Goal: Task Accomplishment & Management: Complete application form

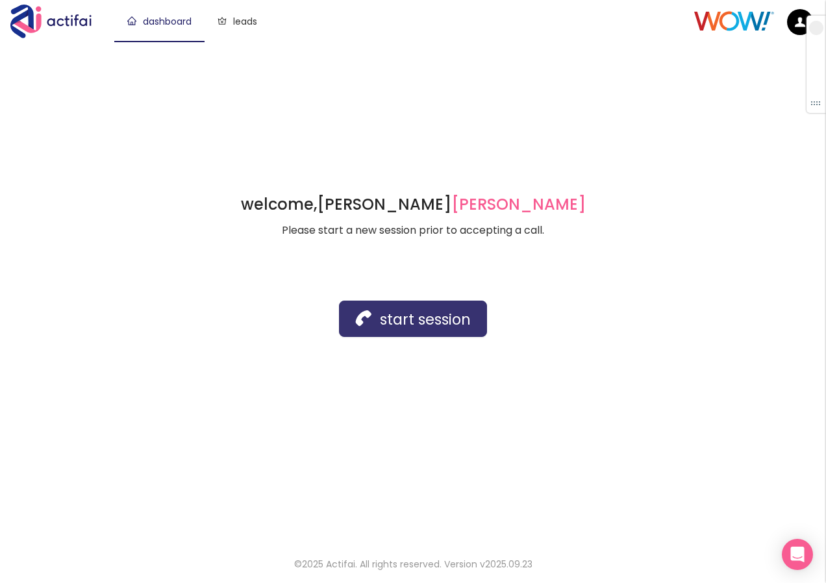
click at [428, 316] on button "start session" at bounding box center [413, 319] width 148 height 36
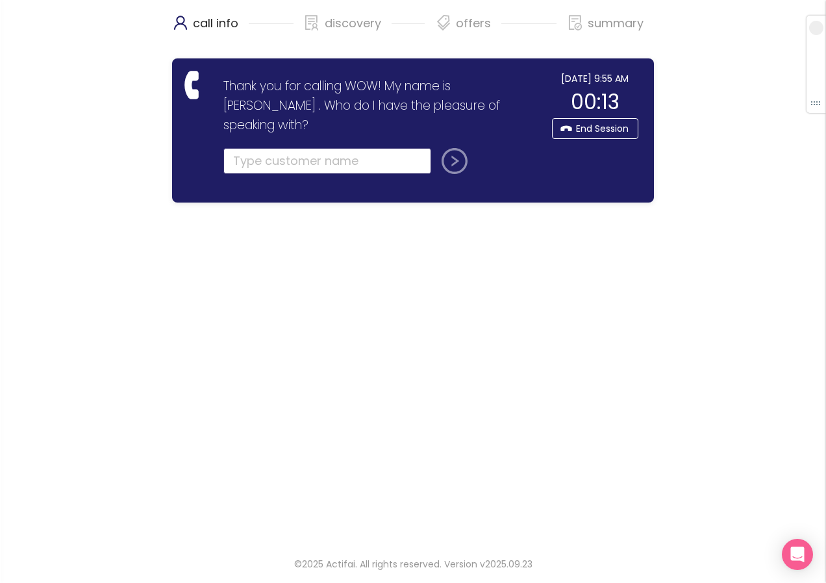
click at [291, 148] on input "text" at bounding box center [327, 161] width 208 height 26
click at [262, 148] on input "text" at bounding box center [327, 161] width 208 height 26
click at [264, 148] on input "DENZIELL" at bounding box center [327, 161] width 208 height 26
click at [266, 148] on input "DENZIELL" at bounding box center [327, 161] width 208 height 26
click at [303, 148] on input "DENZELL" at bounding box center [327, 161] width 208 height 26
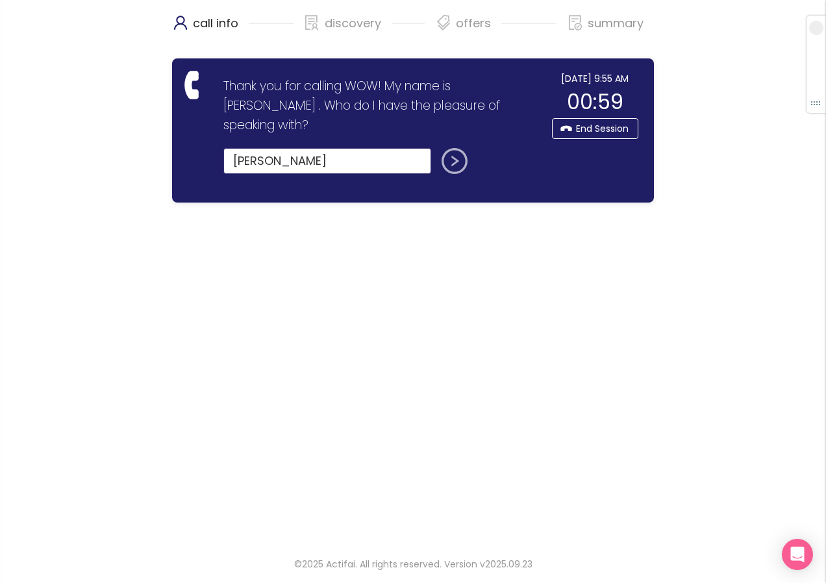
type input "[PERSON_NAME]"
click at [447, 148] on button "submit" at bounding box center [451, 161] width 31 height 26
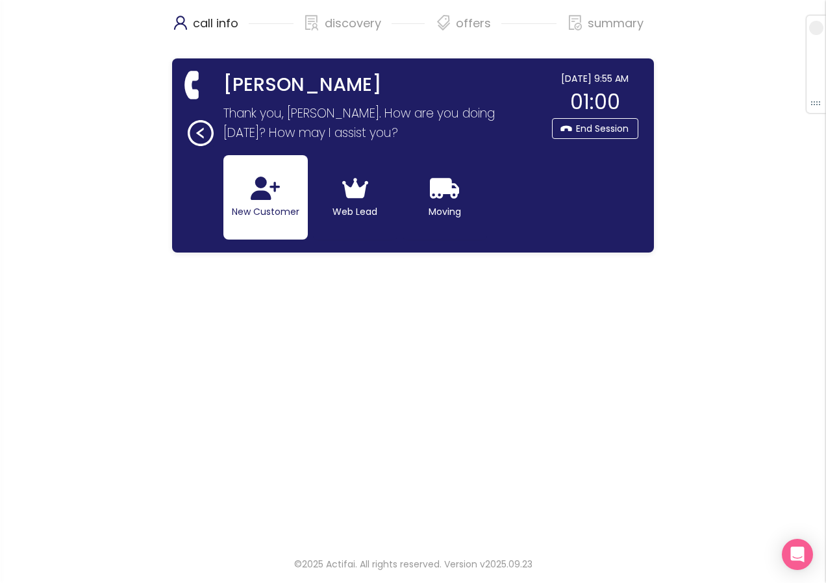
click at [276, 204] on button "New Customer" at bounding box center [265, 197] width 84 height 84
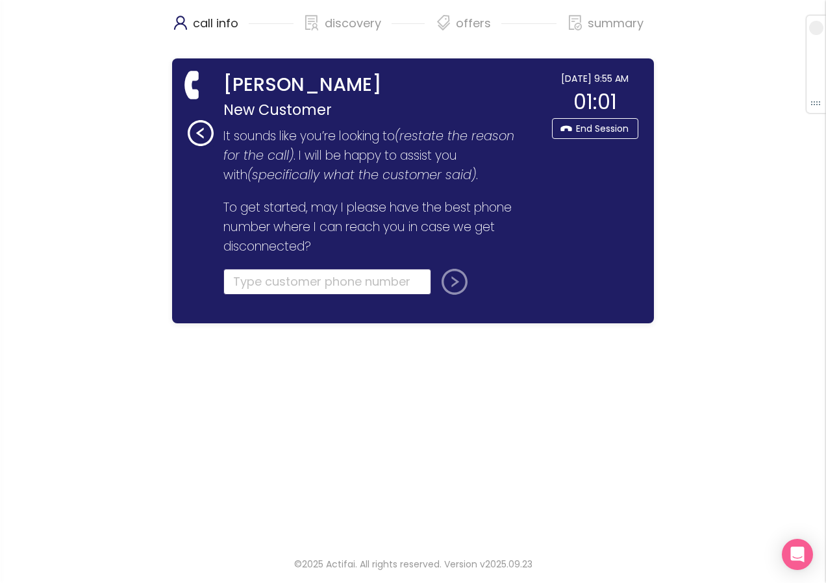
click at [266, 280] on input "tel" at bounding box center [327, 282] width 208 height 26
type input "[PHONE_NUMBER]"
click at [447, 286] on button "submit" at bounding box center [451, 282] width 31 height 26
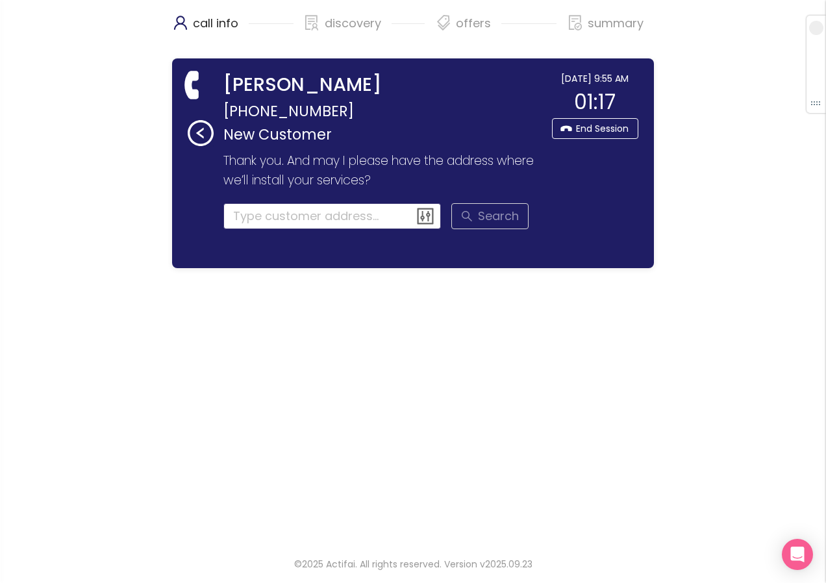
click at [310, 216] on input at bounding box center [332, 216] width 218 height 26
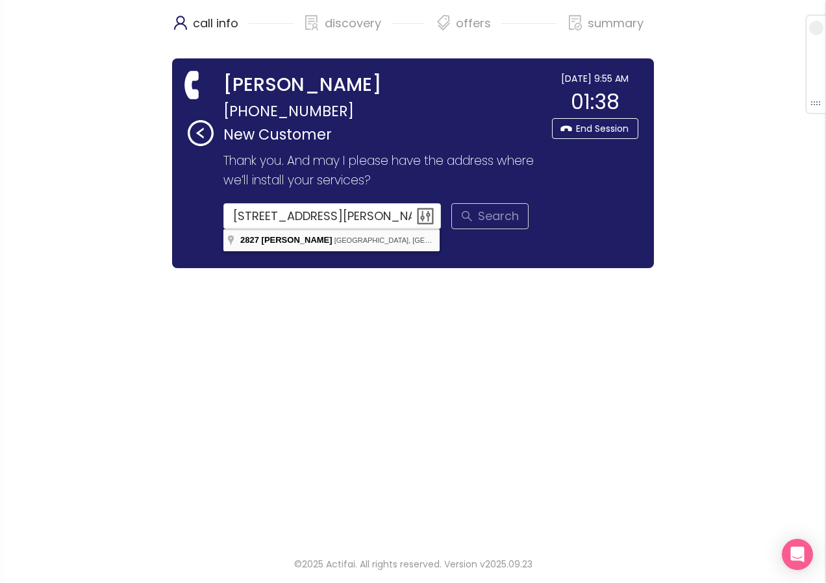
type input "[STREET_ADDRESS][PERSON_NAME]"
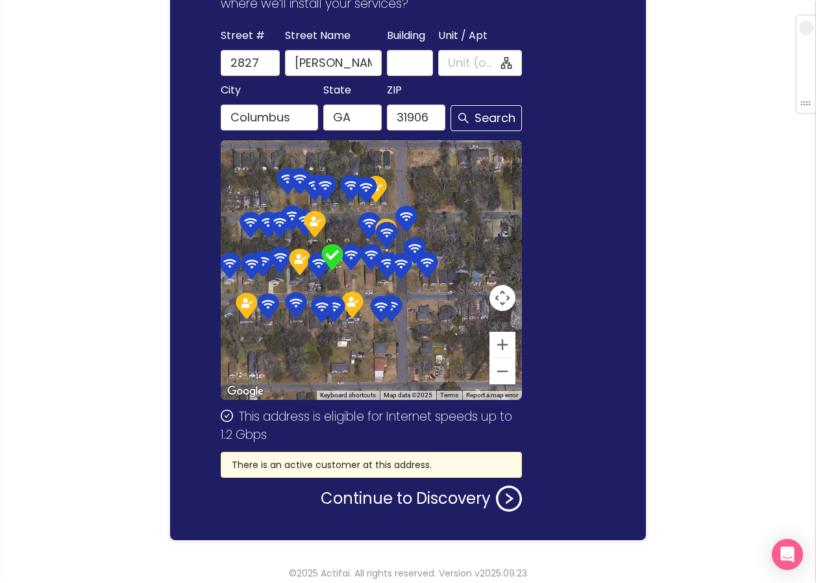
scroll to position [186, 0]
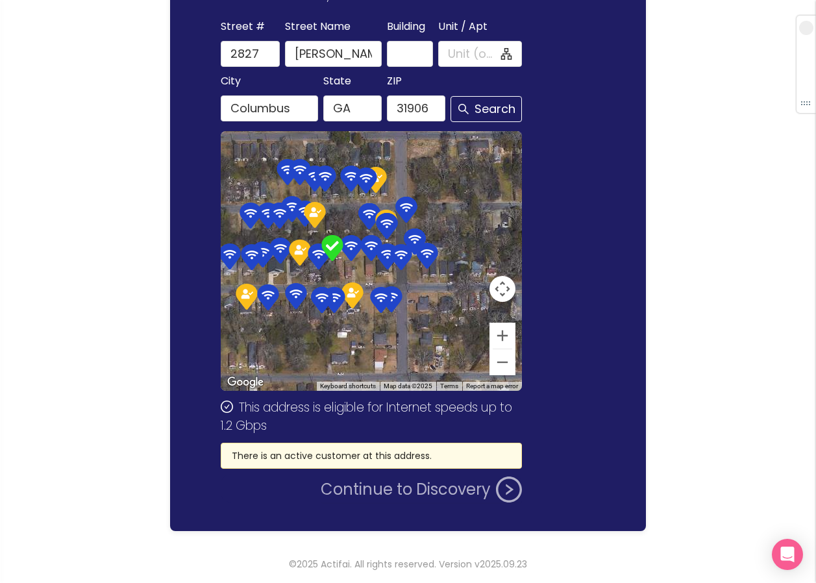
click at [371, 493] on button "Continue to Discovery" at bounding box center [421, 489] width 201 height 26
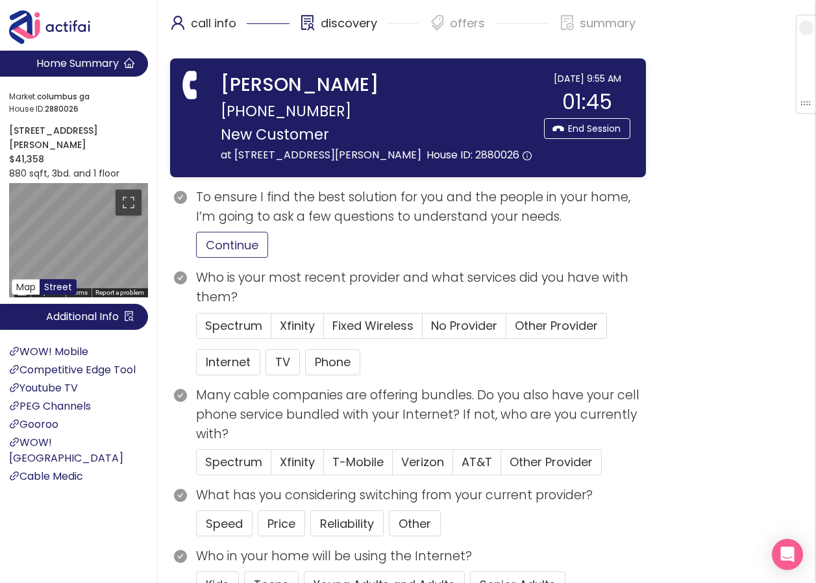
click at [213, 253] on button "Continue" at bounding box center [232, 245] width 72 height 26
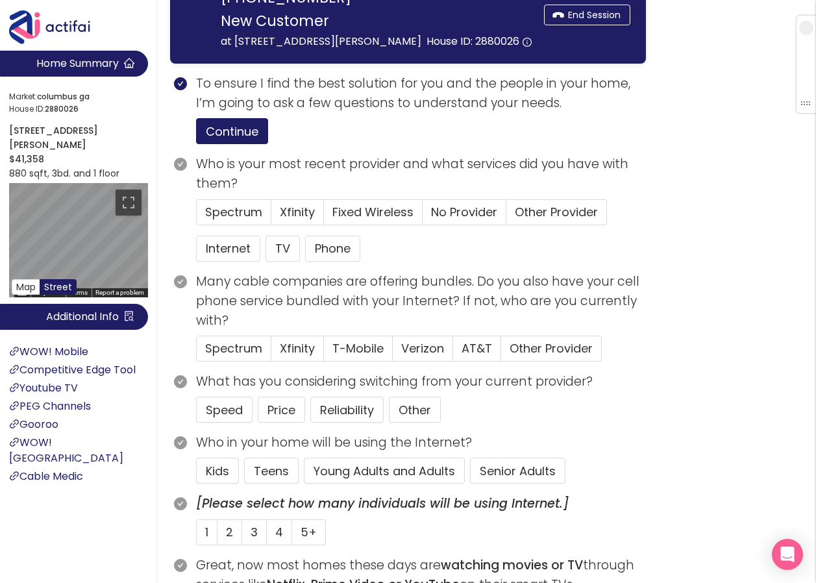
scroll to position [130, 0]
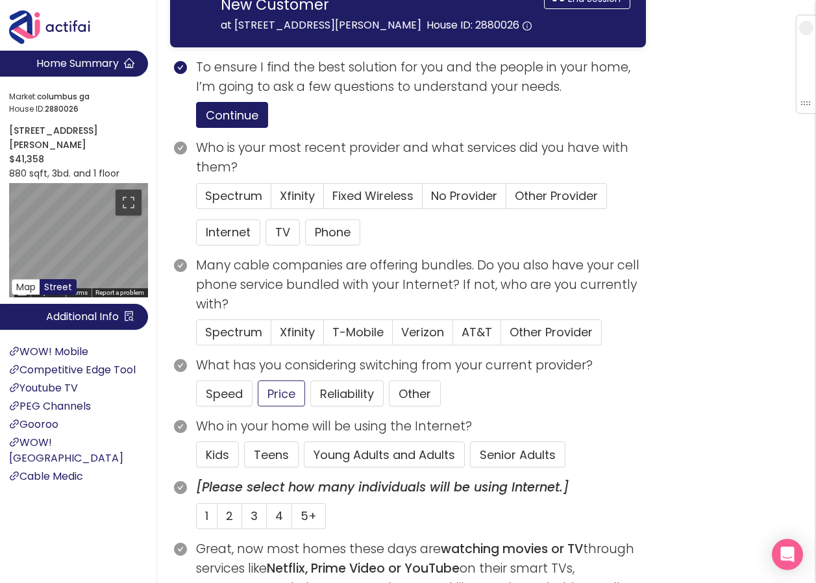
click at [279, 386] on button "Price" at bounding box center [281, 393] width 47 height 26
drag, startPoint x: 332, startPoint y: 454, endPoint x: 340, endPoint y: 443, distance: 13.5
click at [334, 454] on button "Young Adults and Adults" at bounding box center [384, 454] width 161 height 26
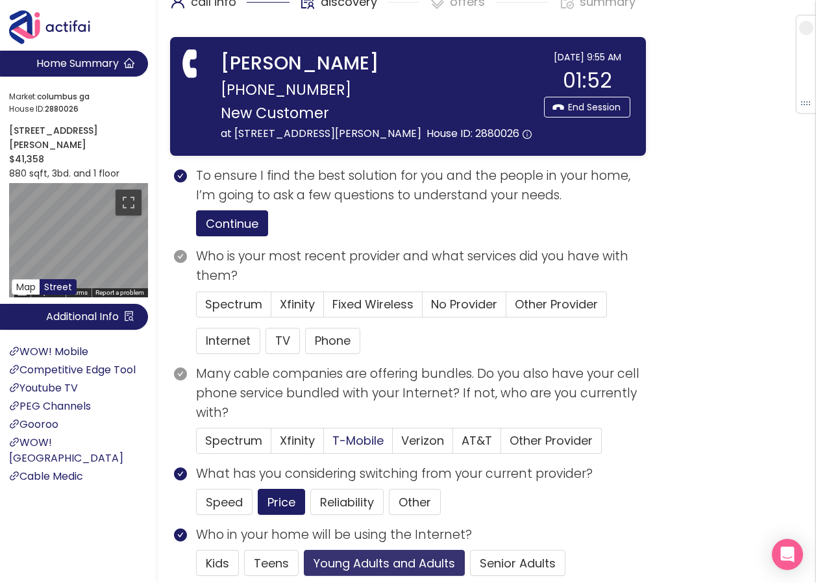
scroll to position [0, 0]
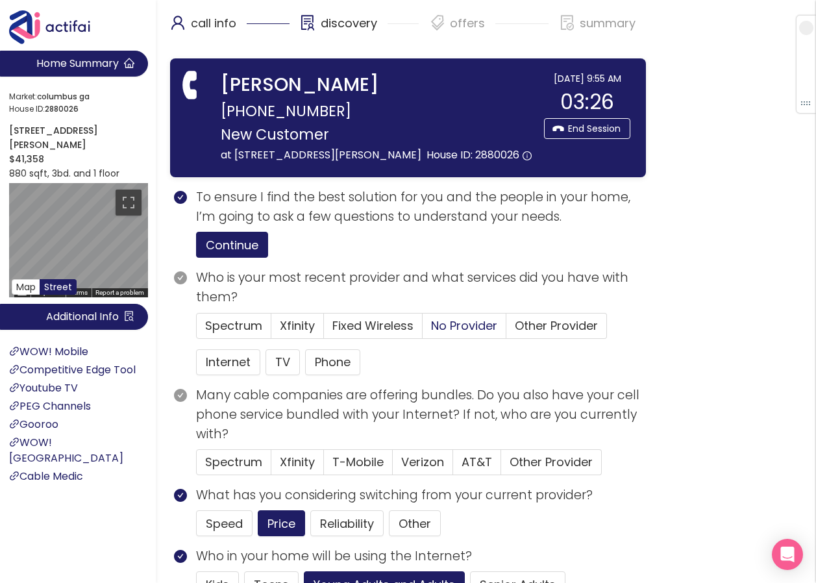
click at [476, 322] on span "No Provider" at bounding box center [464, 325] width 66 height 16
click at [423, 330] on input "No Provider" at bounding box center [423, 330] width 0 height 0
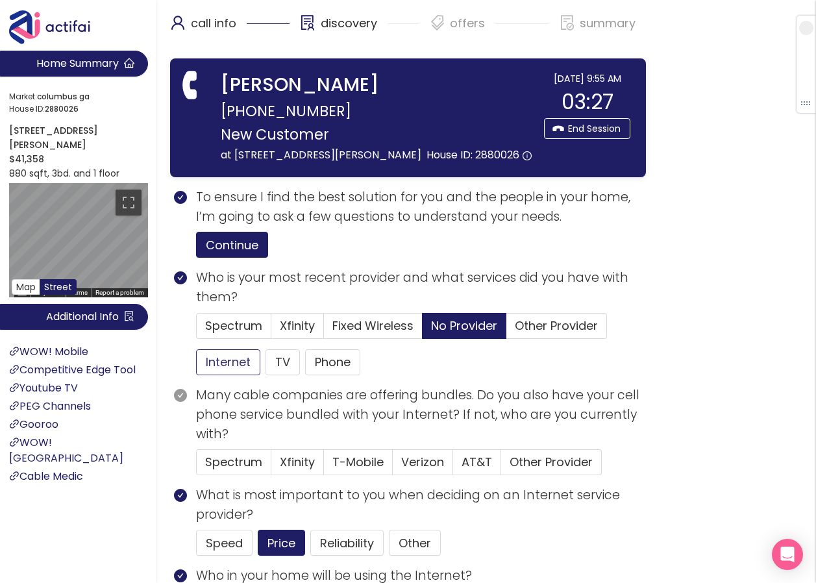
click at [221, 360] on button "Internet" at bounding box center [228, 362] width 64 height 26
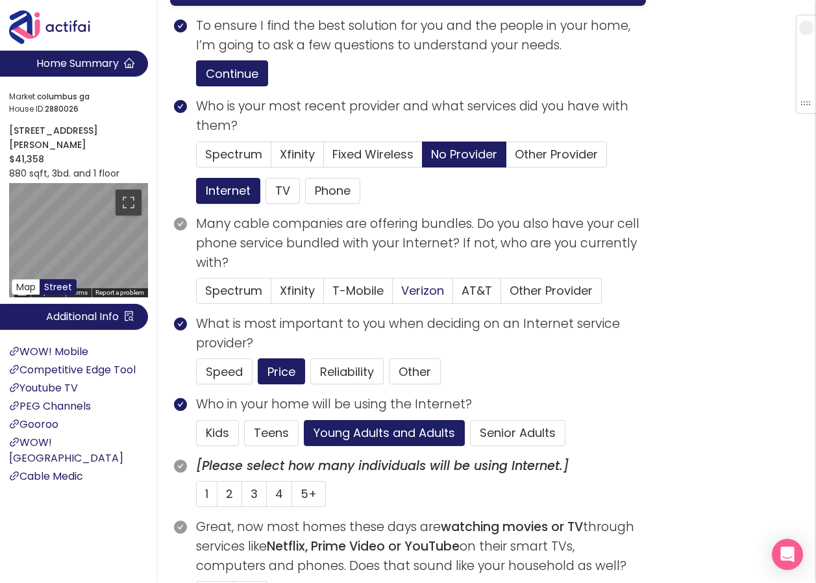
scroll to position [195, 0]
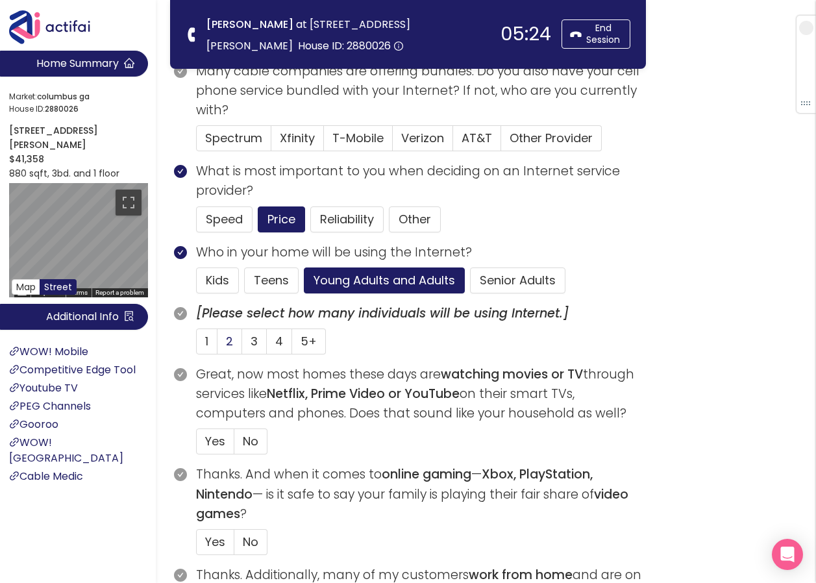
click at [225, 338] on label "2" at bounding box center [229, 341] width 25 height 26
click at [217, 345] on input "2" at bounding box center [217, 345] width 0 height 0
click at [536, 142] on span "Other Provider" at bounding box center [551, 138] width 83 height 16
click at [501, 142] on input "Other Provider" at bounding box center [501, 142] width 0 height 0
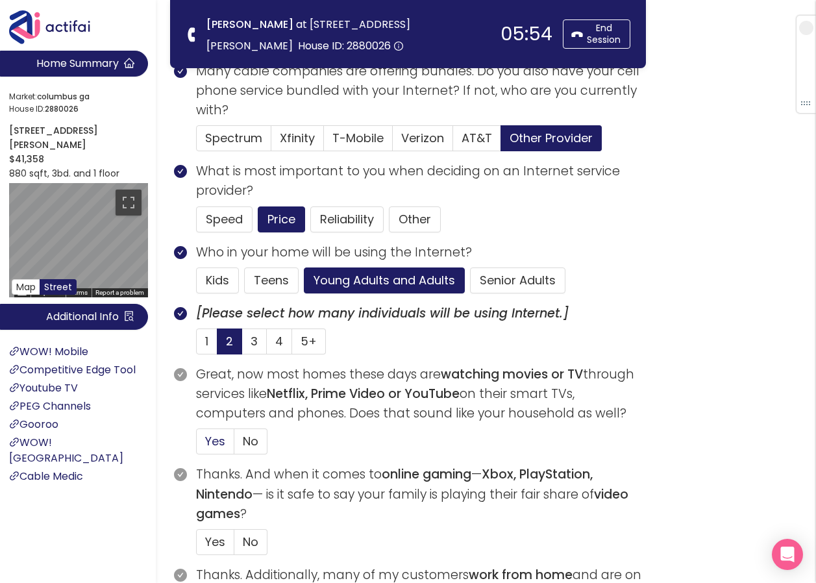
click at [211, 433] on span "Yes" at bounding box center [215, 441] width 20 height 16
click at [197, 445] on input "Yes" at bounding box center [197, 445] width 0 height 0
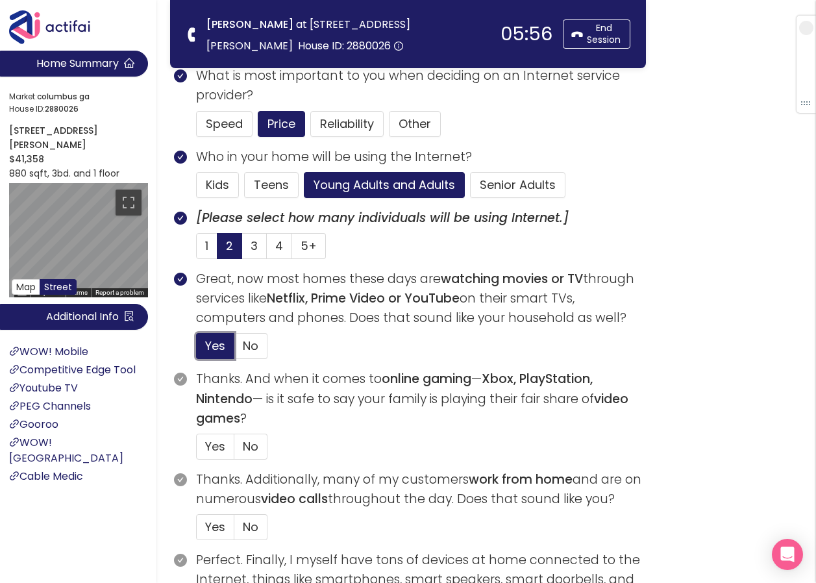
scroll to position [325, 0]
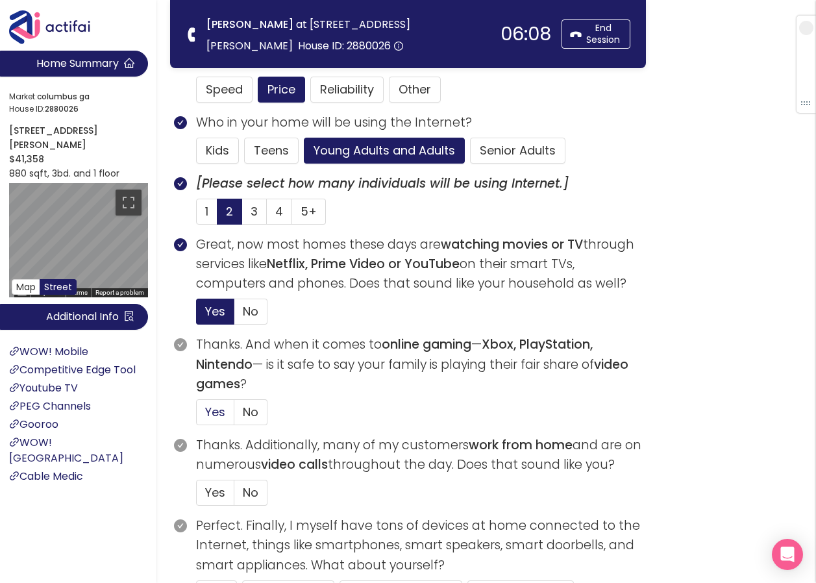
click at [215, 415] on span "Yes" at bounding box center [215, 412] width 20 height 16
click at [197, 416] on input "Yes" at bounding box center [197, 416] width 0 height 0
click at [251, 490] on span "No" at bounding box center [251, 492] width 16 height 16
click at [234, 497] on input "No" at bounding box center [234, 497] width 0 height 0
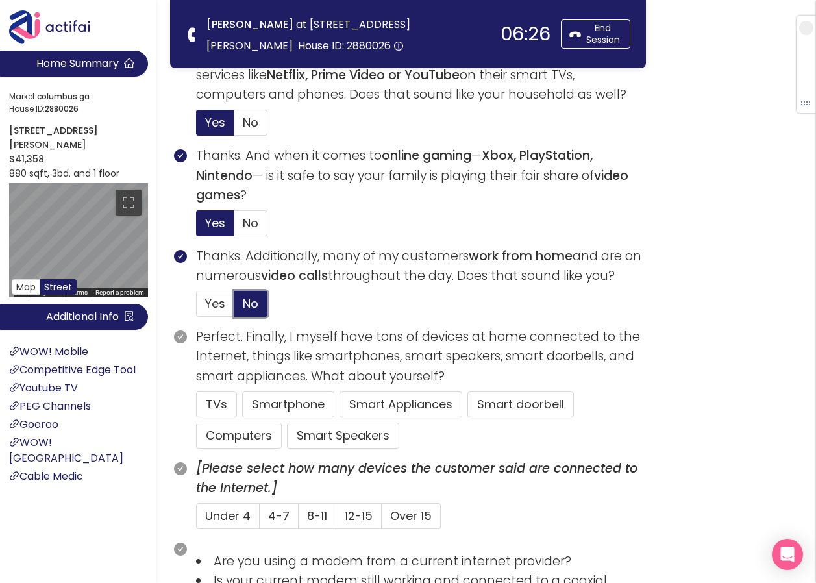
scroll to position [584, 0]
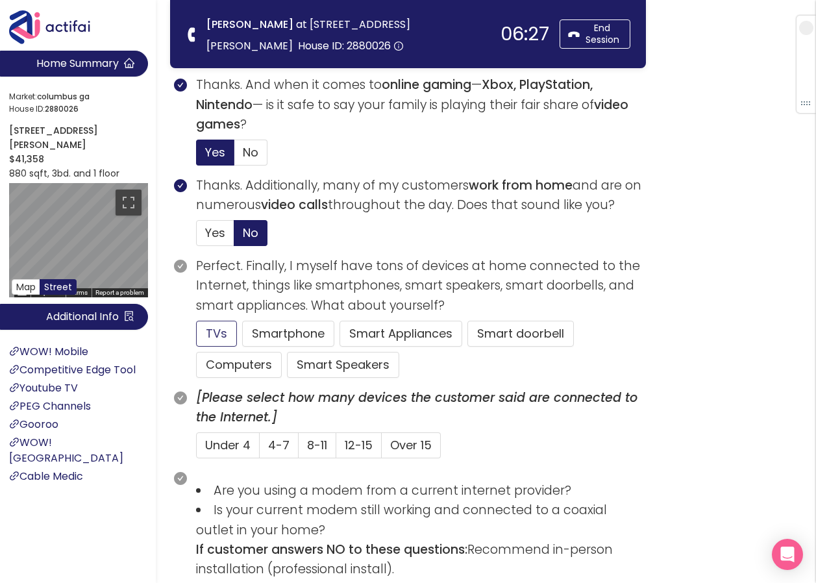
click at [199, 331] on button "TVs" at bounding box center [216, 334] width 41 height 26
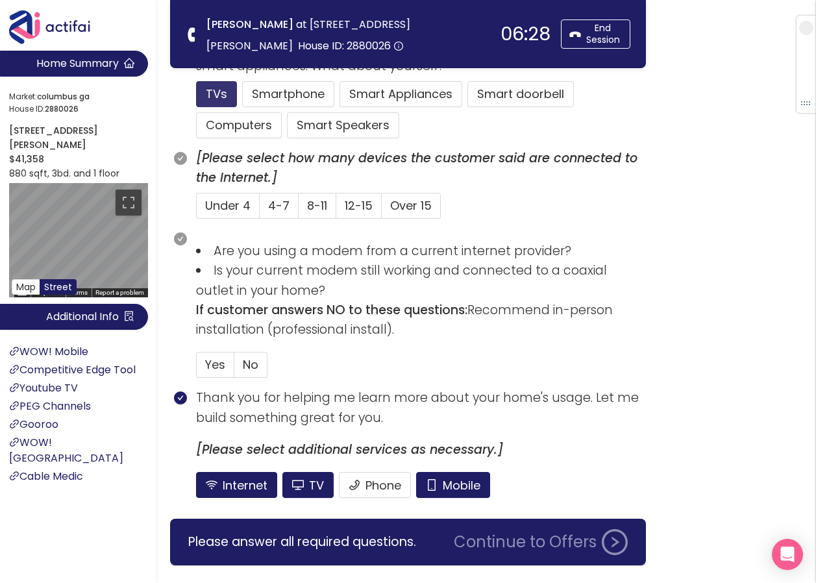
scroll to position [844, 0]
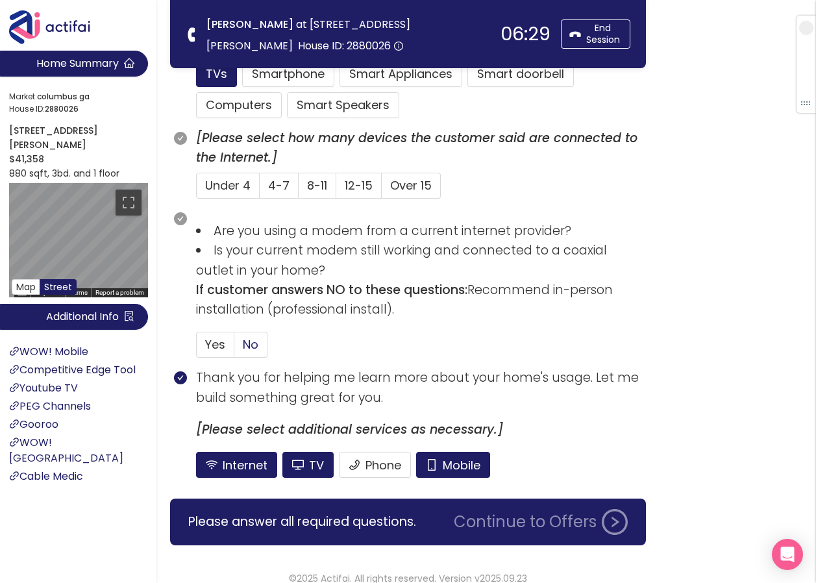
click at [248, 347] on span "No" at bounding box center [251, 344] width 16 height 16
click at [234, 349] on input "No" at bounding box center [234, 349] width 0 height 0
click at [460, 461] on button "Mobile" at bounding box center [453, 465] width 74 height 26
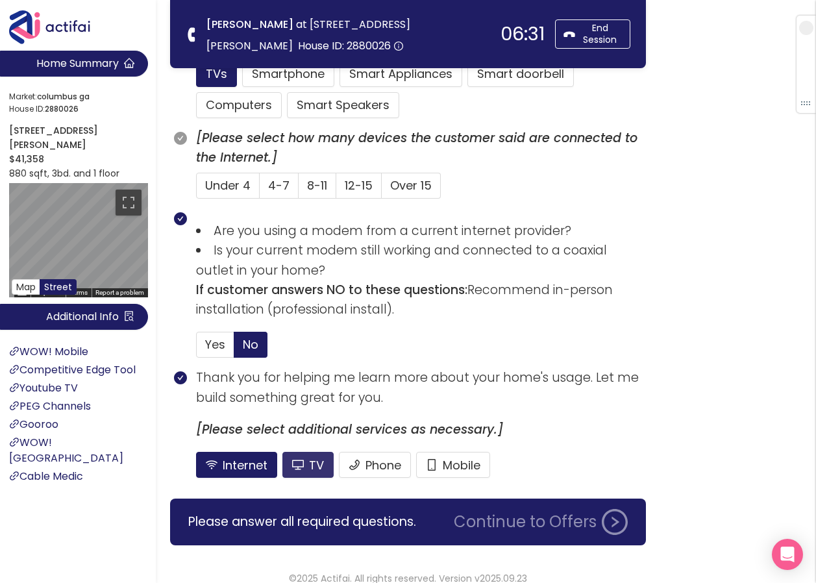
click at [301, 458] on button "TV" at bounding box center [307, 465] width 51 height 26
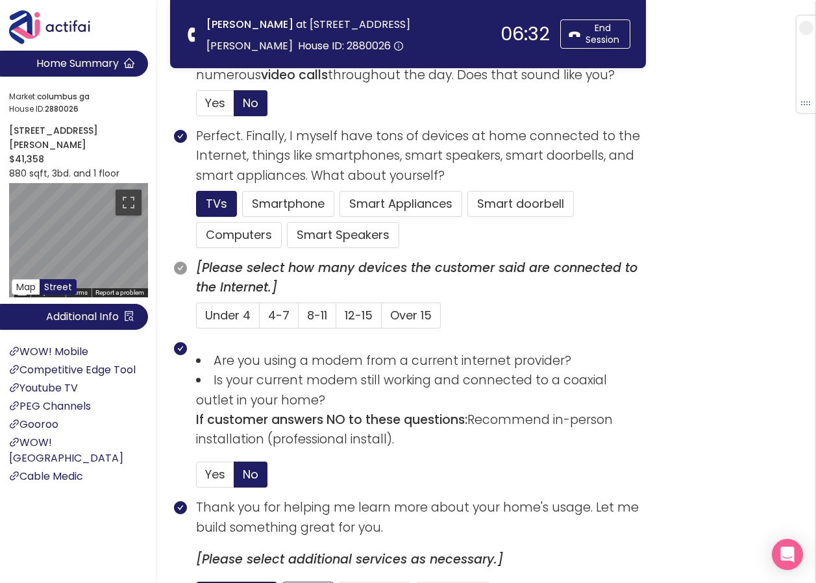
scroll to position [649, 0]
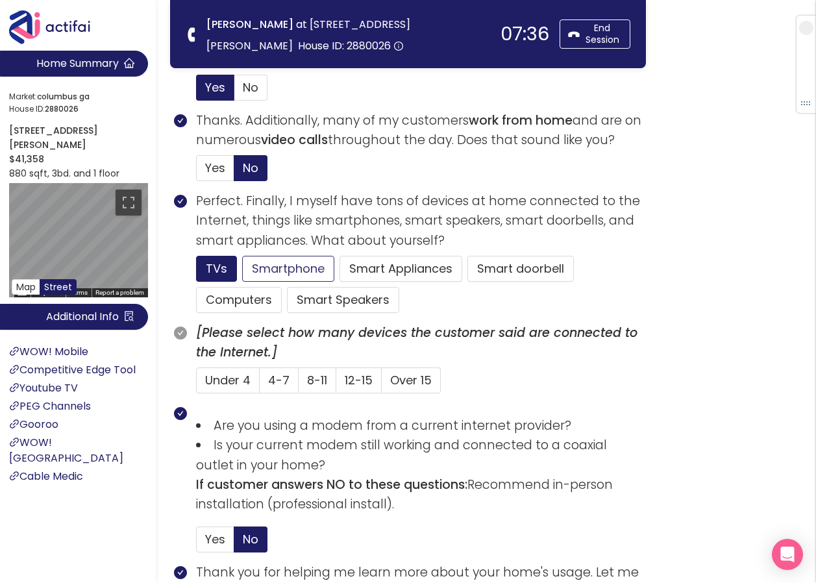
click at [253, 265] on button "Smartphone" at bounding box center [288, 269] width 92 height 26
click at [243, 378] on span "Under 4" at bounding box center [227, 380] width 45 height 16
click at [197, 384] on input "Under 4" at bounding box center [197, 384] width 0 height 0
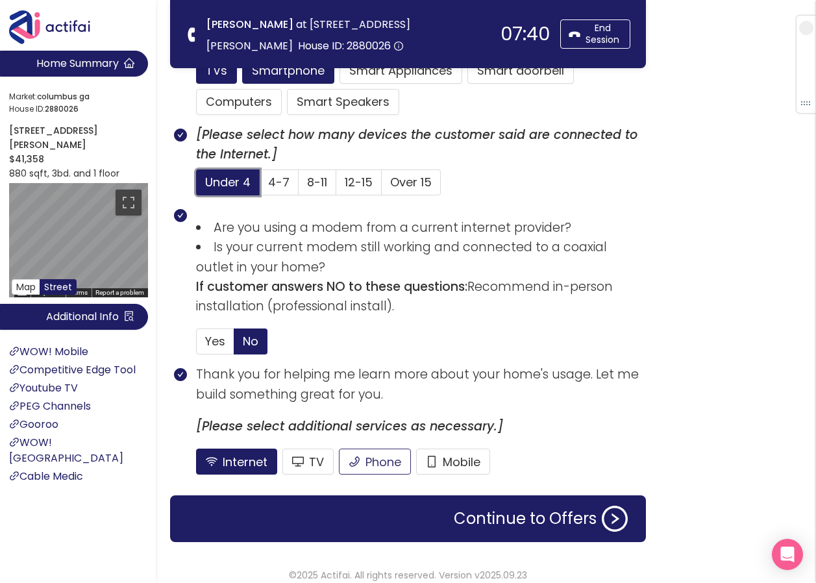
scroll to position [858, 0]
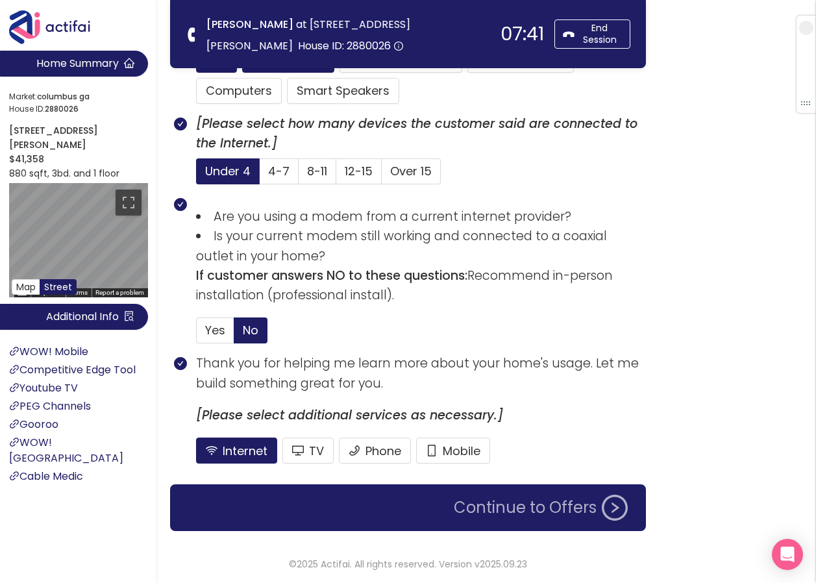
click at [491, 506] on button "Continue to Offers" at bounding box center [541, 508] width 190 height 26
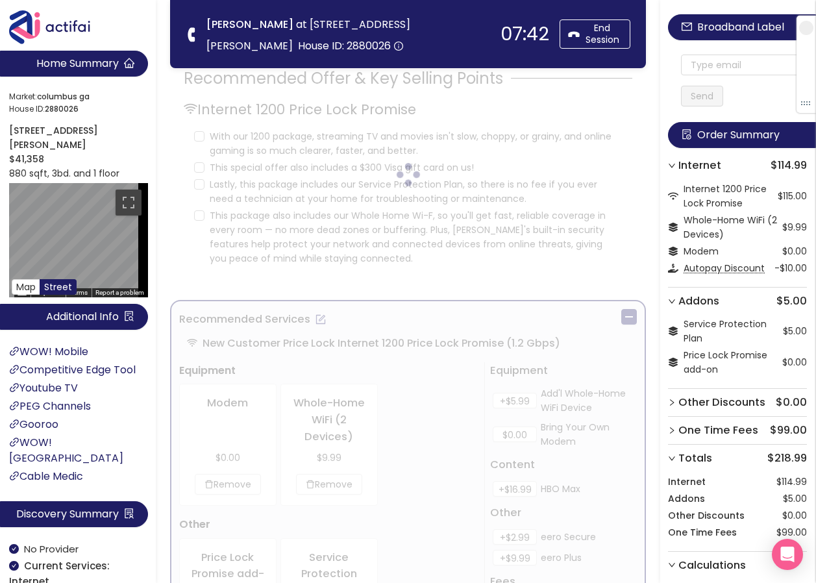
scroll to position [0, 0]
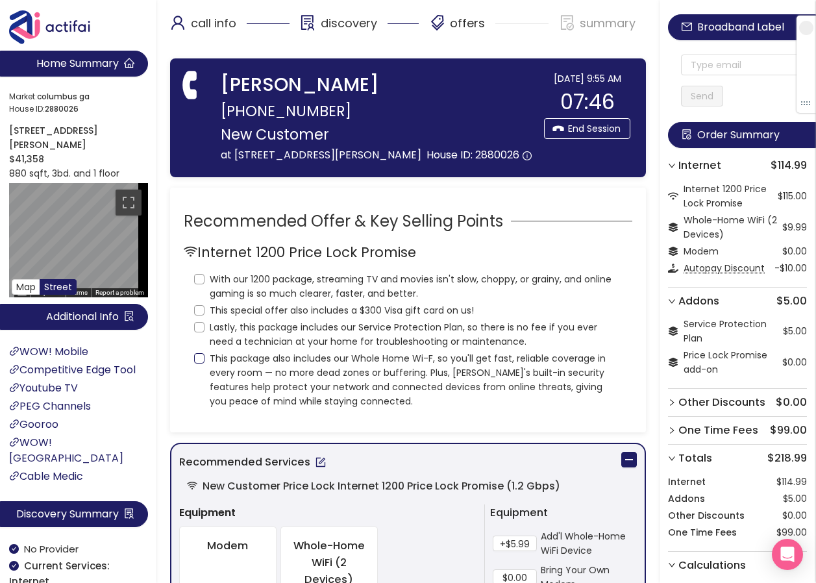
click at [197, 355] on input "This package also includes our Whole Home Wi-F, so you'll get fast, reliable co…" at bounding box center [199, 358] width 10 height 10
checkbox input "true"
click at [203, 330] on input "Lastly, this package includes our Service Protection Plan, so there is no fee i…" at bounding box center [199, 327] width 10 height 10
checkbox input "true"
click at [197, 305] on input "This special offer also includes a $300 Visa gift card on us!" at bounding box center [199, 310] width 10 height 10
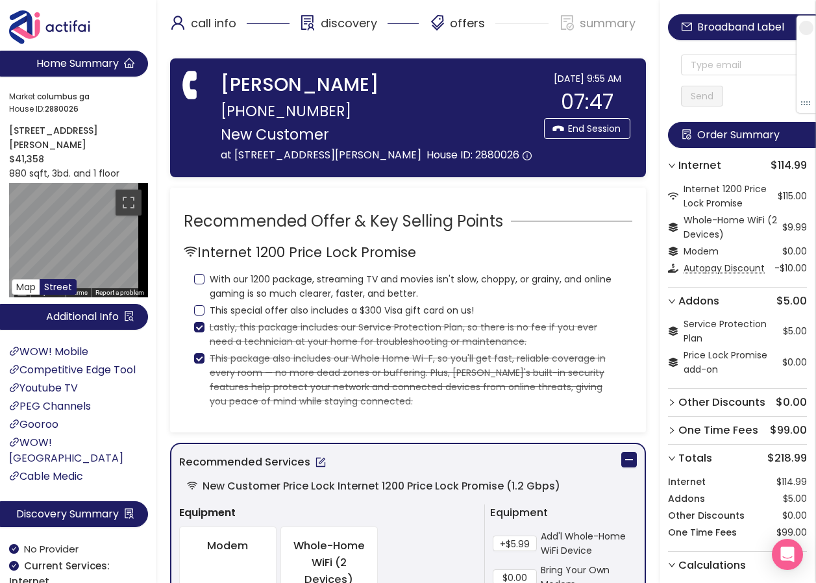
checkbox input "true"
click at [197, 271] on label "With our 1200 package, streaming TV and movies isn't slow, choppy, or grainy, a…" at bounding box center [408, 284] width 428 height 31
click at [197, 274] on input "With our 1200 package, streaming TV and movies isn't slow, choppy, or grainy, a…" at bounding box center [199, 279] width 10 height 10
checkbox input "true"
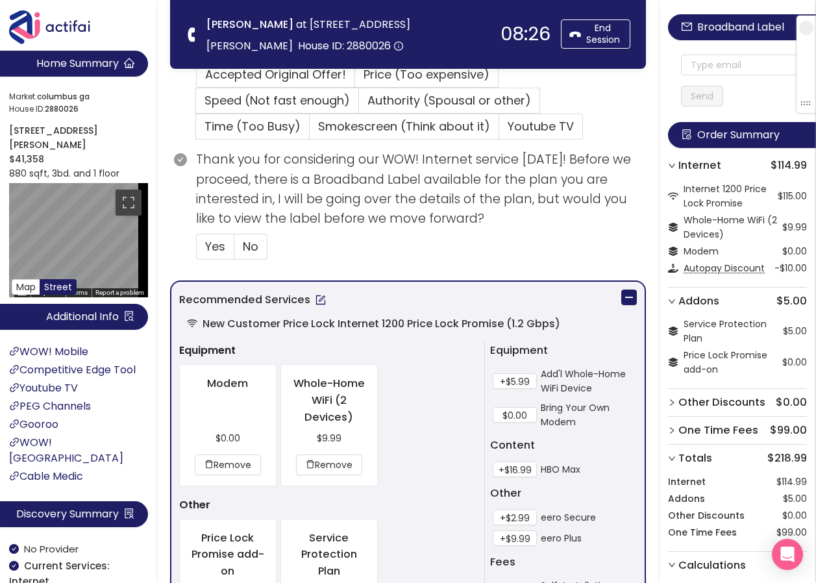
scroll to position [260, 0]
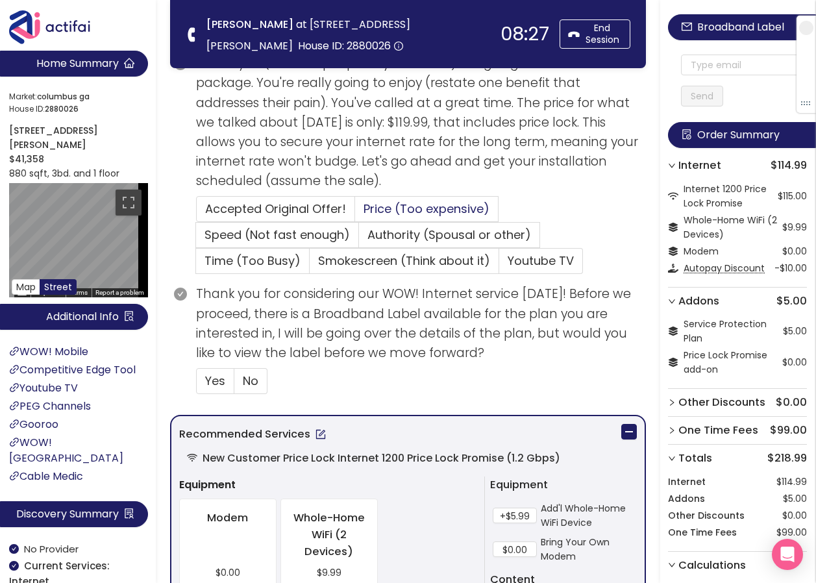
click at [374, 204] on span "Price (Too expensive)" at bounding box center [427, 209] width 126 height 16
click at [355, 213] on input "Price (Too expensive)" at bounding box center [355, 213] width 0 height 0
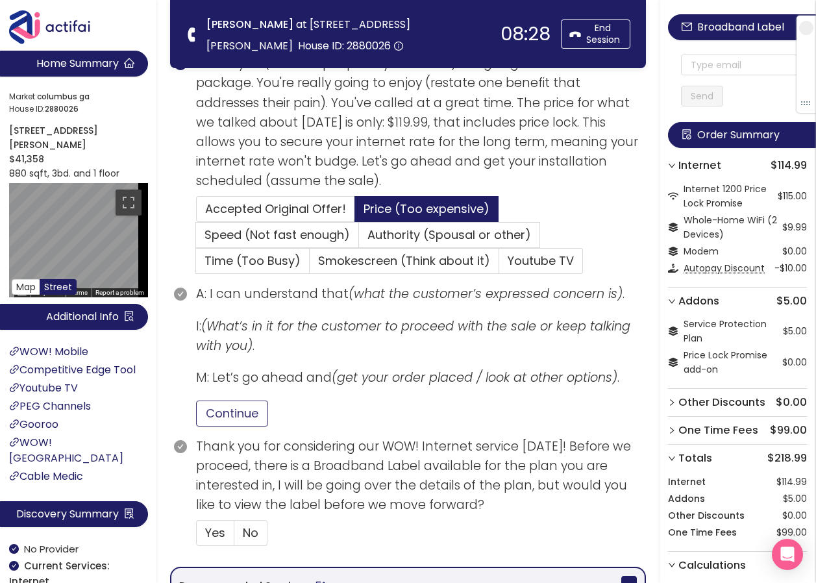
click at [260, 414] on button "Continue" at bounding box center [232, 414] width 72 height 26
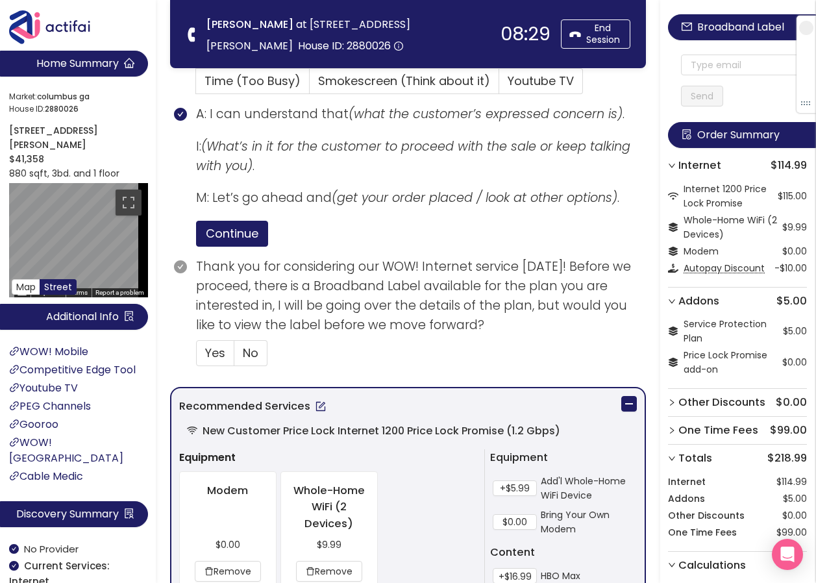
scroll to position [454, 0]
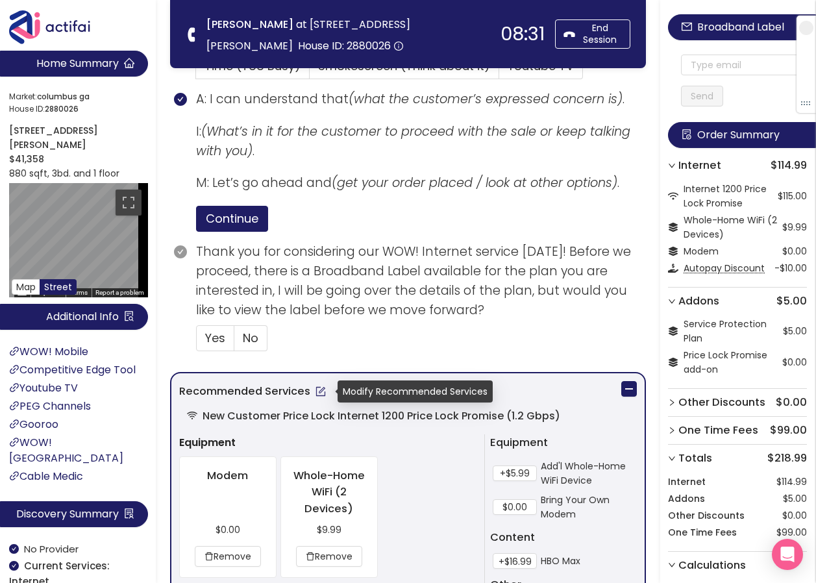
click at [314, 389] on button "button" at bounding box center [320, 391] width 21 height 21
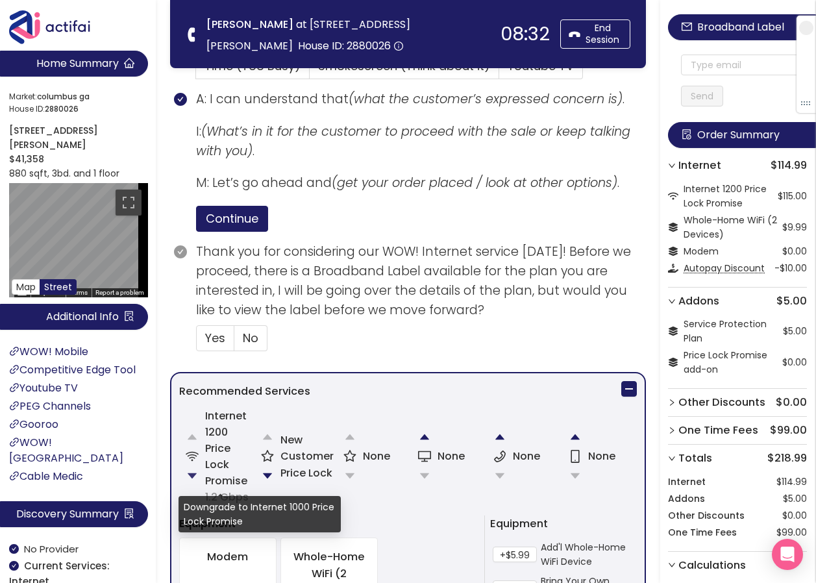
click at [185, 471] on button "button" at bounding box center [192, 476] width 26 height 26
click at [190, 473] on button "button" at bounding box center [192, 476] width 26 height 26
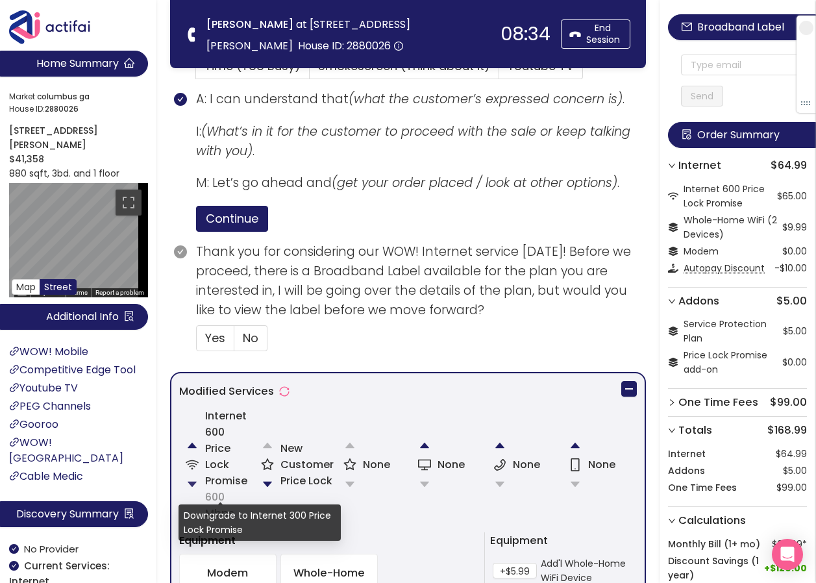
click at [195, 479] on button "button" at bounding box center [192, 484] width 26 height 26
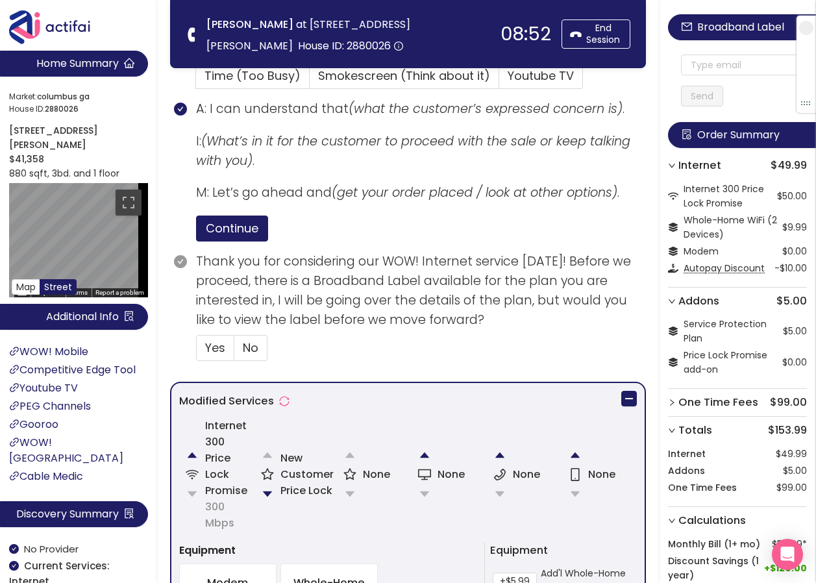
scroll to position [510, 0]
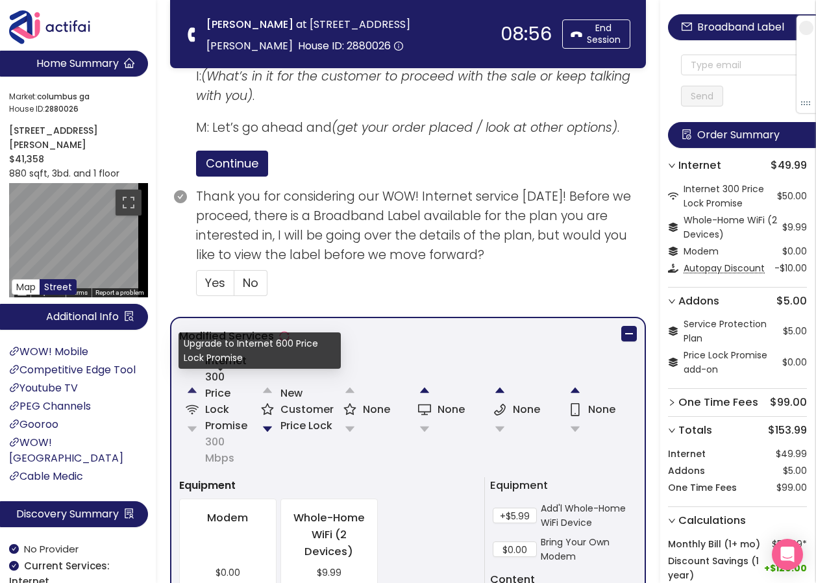
click at [188, 389] on button "button" at bounding box center [192, 390] width 26 height 26
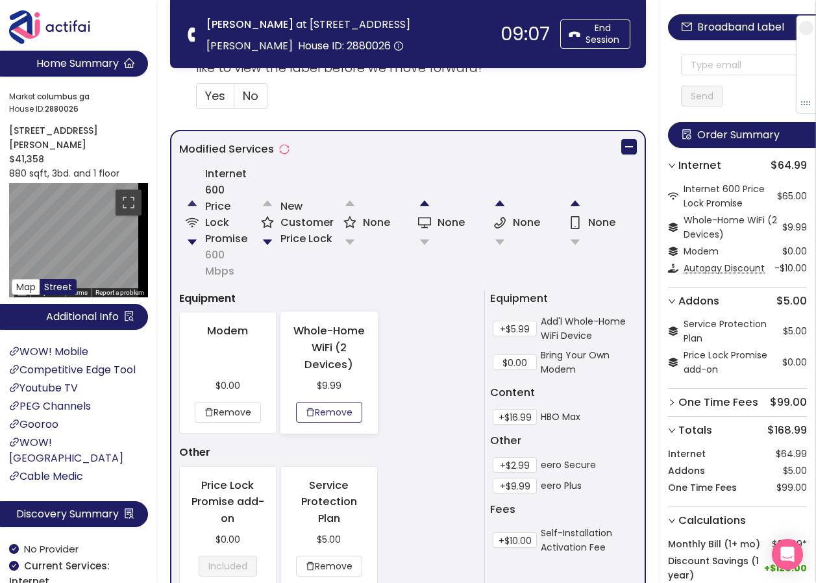
scroll to position [704, 0]
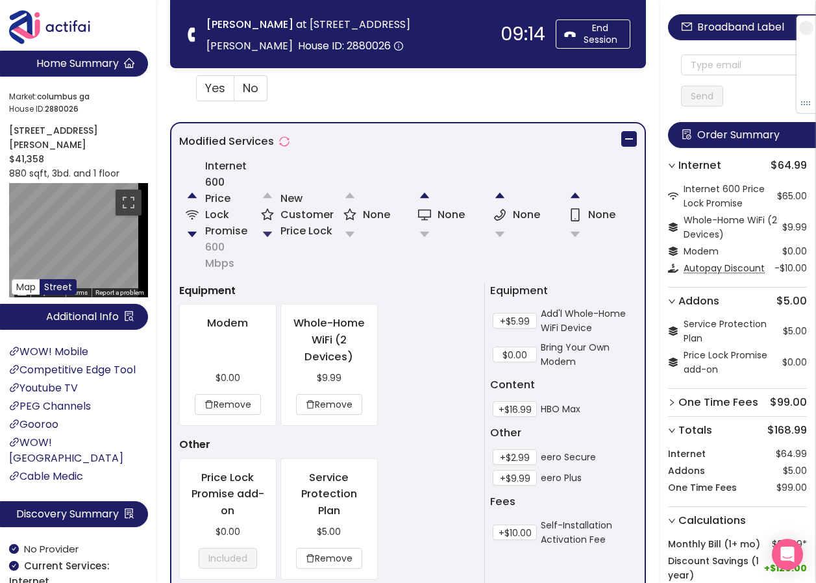
click at [271, 230] on button "button" at bounding box center [267, 234] width 26 height 26
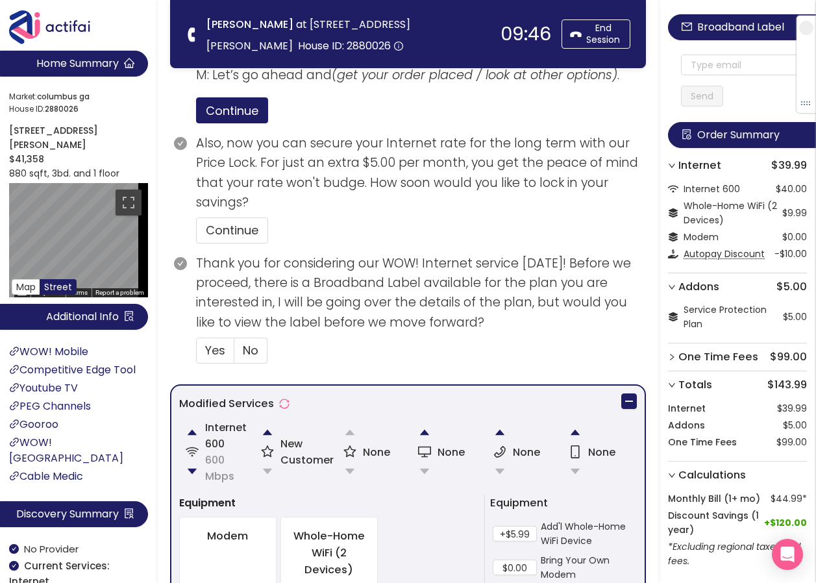
scroll to position [525, 0]
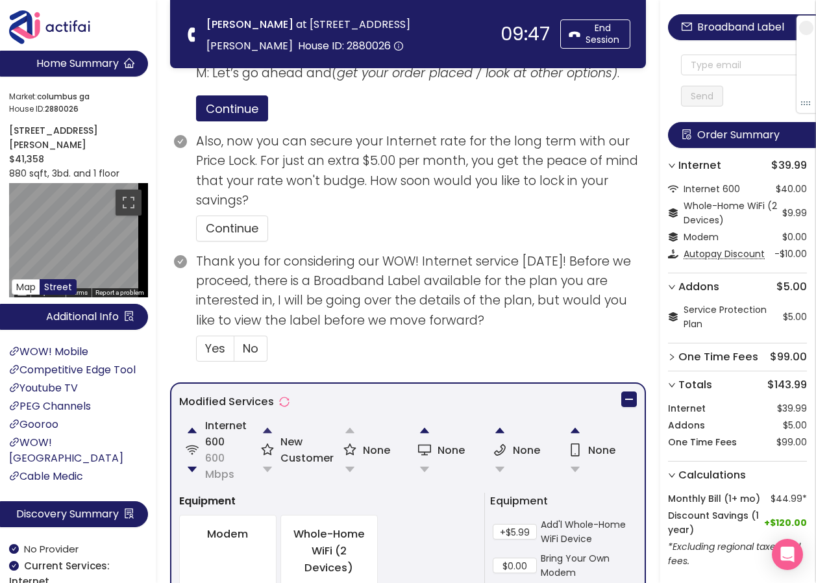
click at [271, 431] on button "button" at bounding box center [267, 430] width 26 height 26
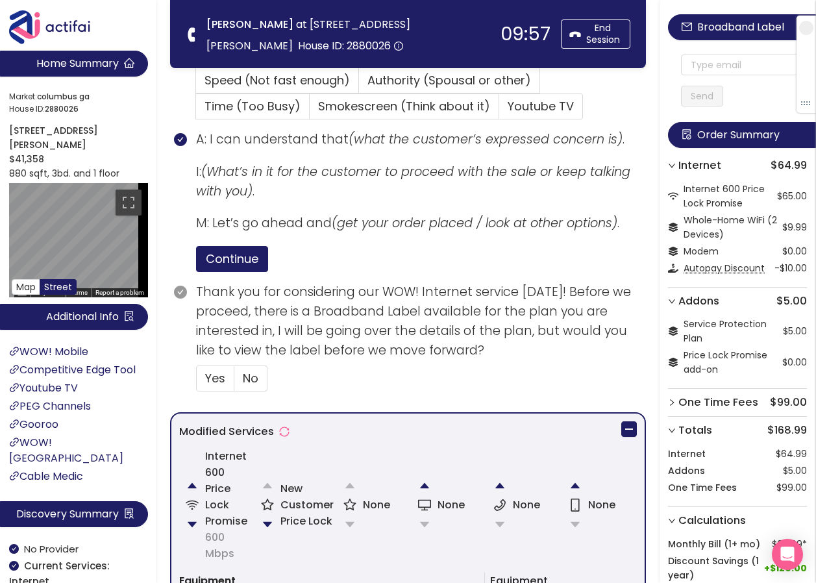
scroll to position [434, 0]
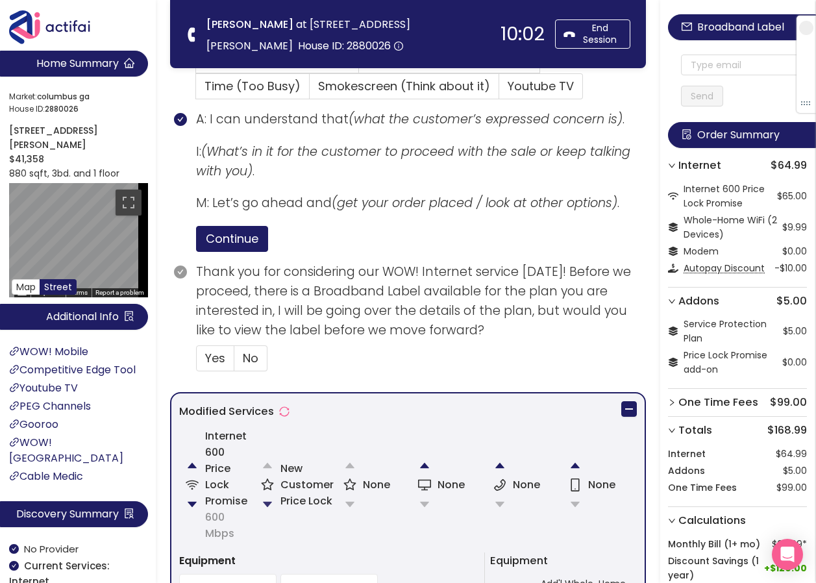
click at [264, 503] on button "button" at bounding box center [267, 504] width 26 height 26
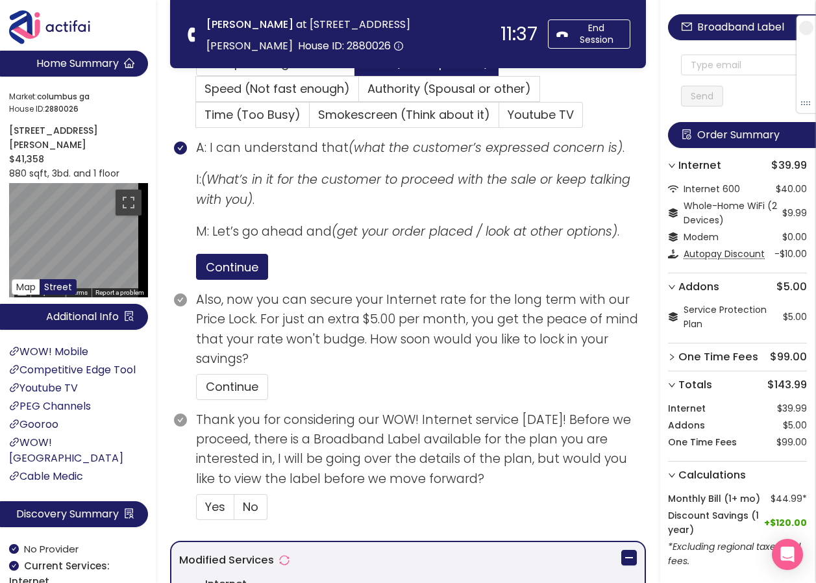
scroll to position [389, 0]
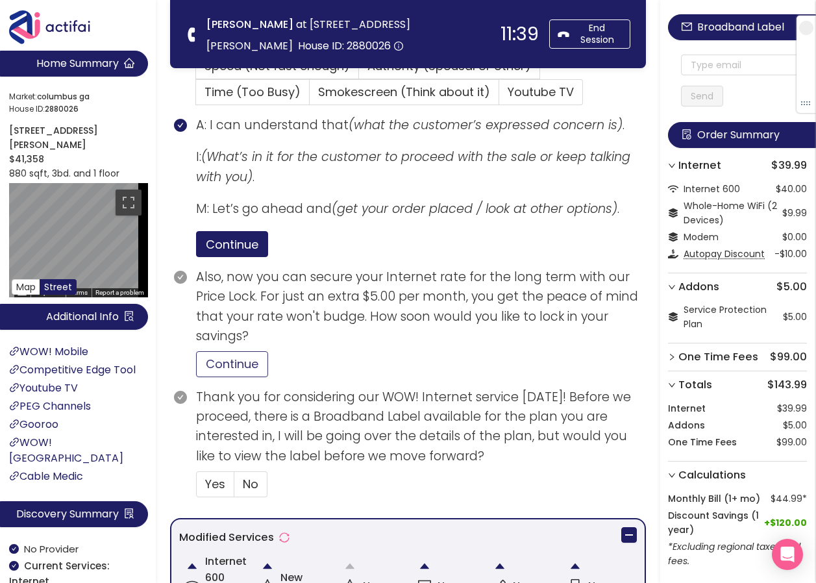
click at [240, 361] on button "Continue" at bounding box center [232, 364] width 72 height 26
click at [210, 482] on span "Yes" at bounding box center [215, 484] width 20 height 16
click at [197, 488] on input "Yes" at bounding box center [197, 488] width 0 height 0
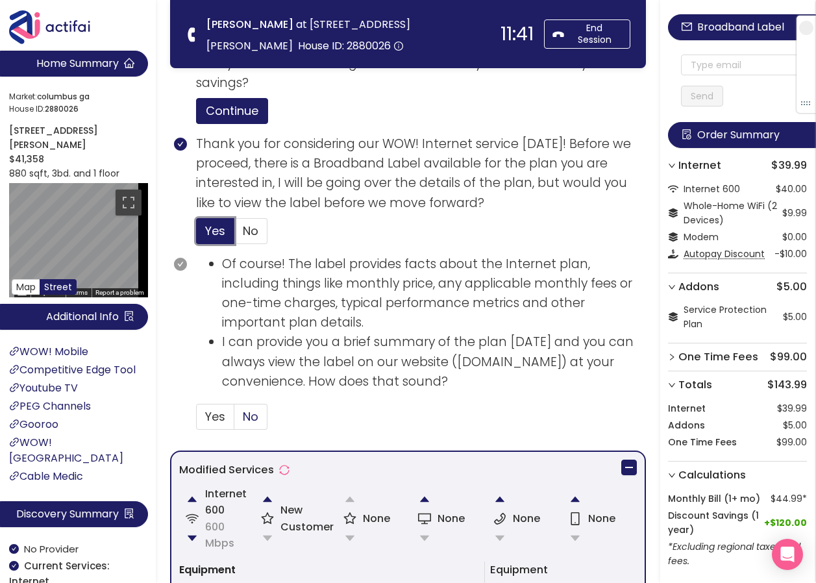
scroll to position [649, 0]
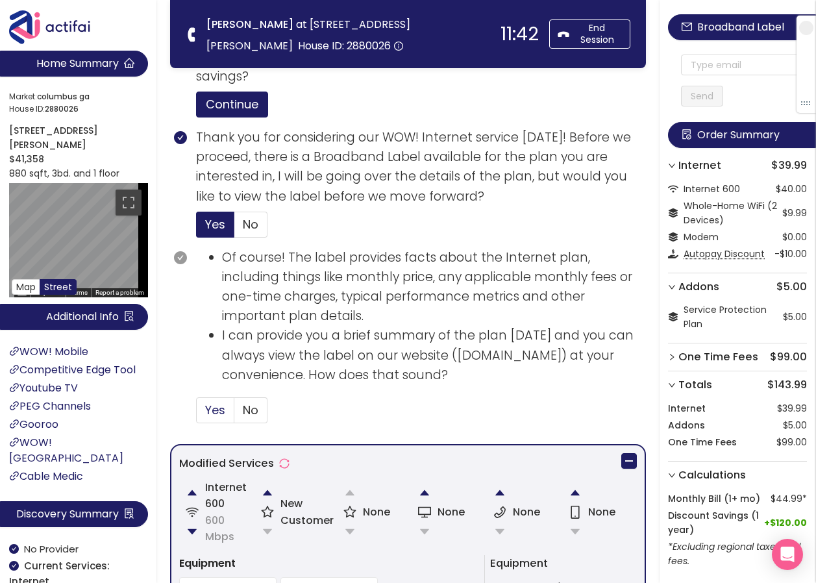
click at [210, 406] on span "Yes" at bounding box center [215, 410] width 20 height 16
click at [197, 414] on input "Yes" at bounding box center [197, 414] width 0 height 0
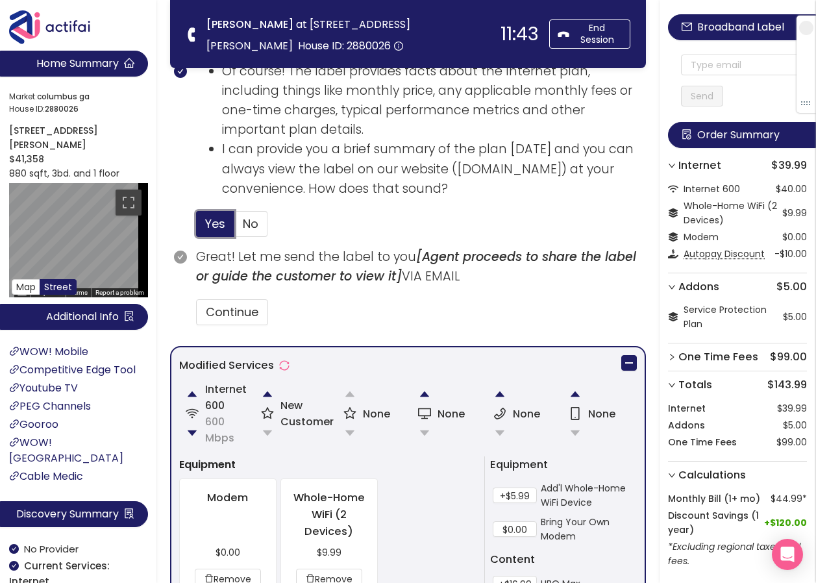
scroll to position [844, 0]
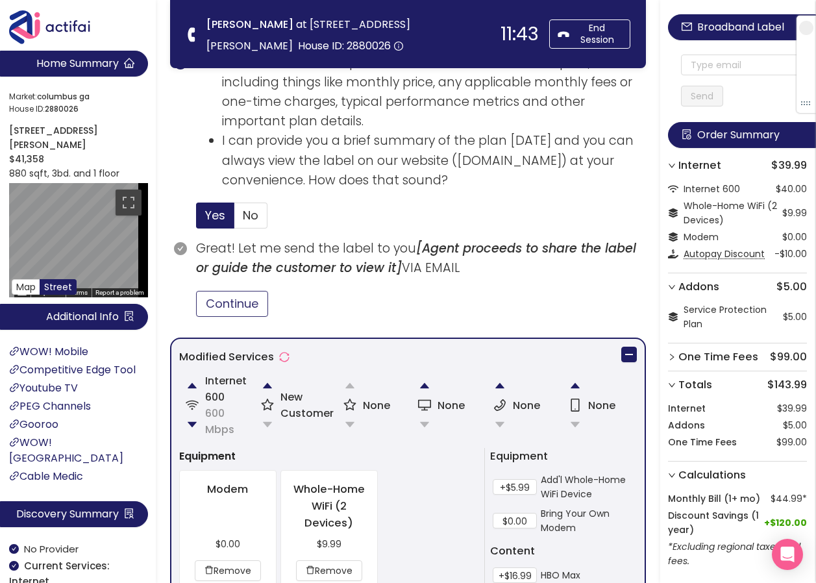
click at [240, 308] on button "Continue" at bounding box center [232, 304] width 72 height 26
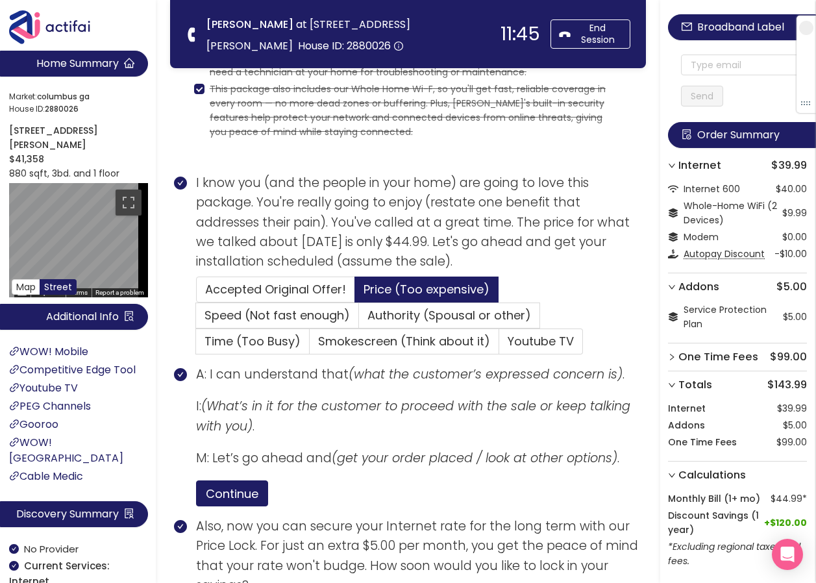
scroll to position [65, 0]
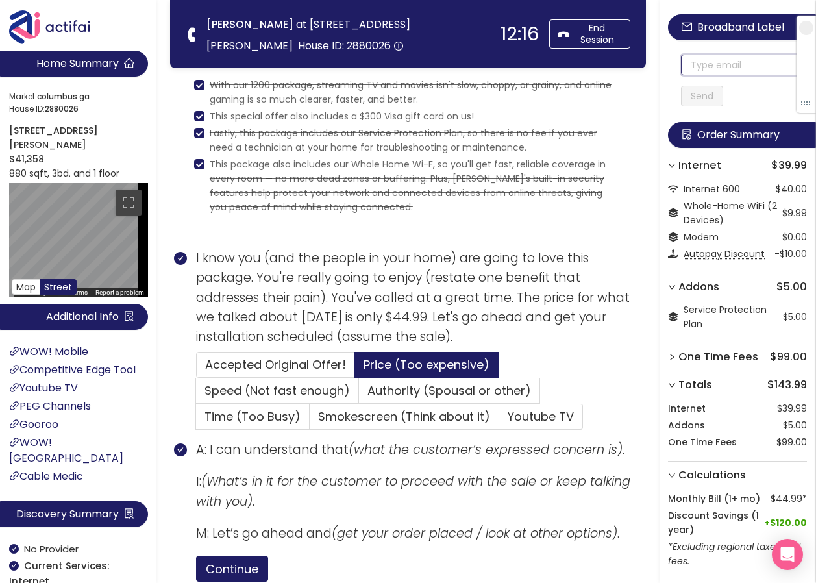
click at [703, 69] on input "text" at bounding box center [744, 65] width 126 height 21
drag, startPoint x: 765, startPoint y: 66, endPoint x: 671, endPoint y: 75, distance: 93.9
click at [671, 75] on div "Broadband Label [EMAIL_ADDRESS][DOMAIN_NAME] Send Order Summary Internet $39.99…" at bounding box center [738, 314] width 156 height 628
click at [698, 70] on input "[EMAIL_ADDRESS][DOMAIN_NAME]" at bounding box center [744, 65] width 126 height 21
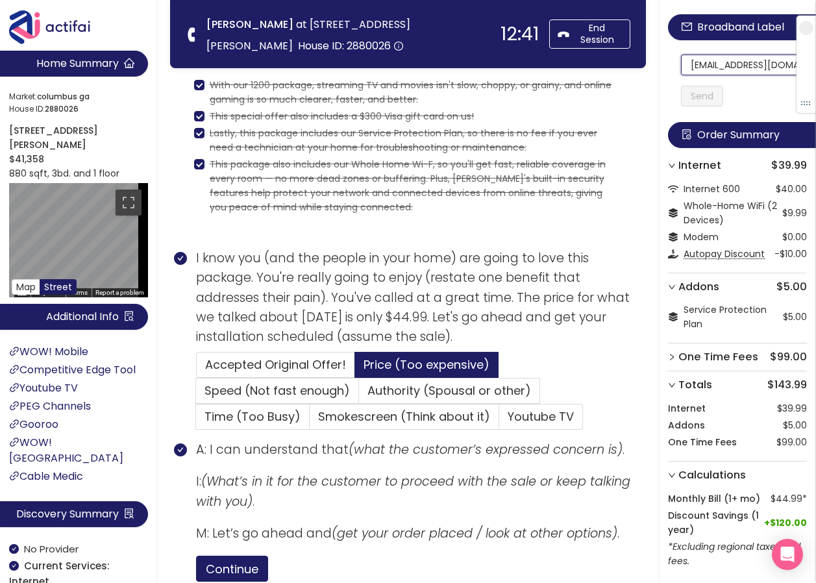
scroll to position [0, 18]
drag, startPoint x: 698, startPoint y: 70, endPoint x: 795, endPoint y: 73, distance: 96.8
type input "[EMAIL_ADDRESS][DOMAIN_NAME]"
click at [702, 97] on button "Send" at bounding box center [702, 96] width 42 height 21
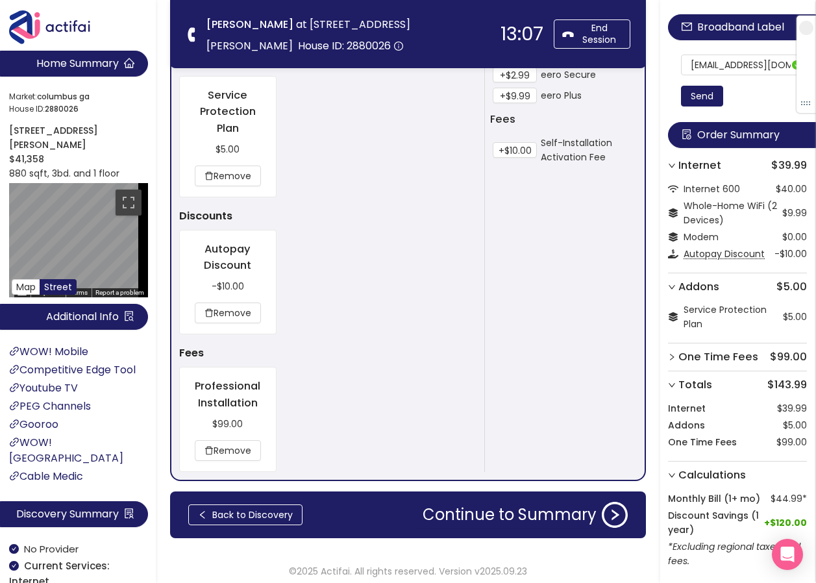
scroll to position [1400, 0]
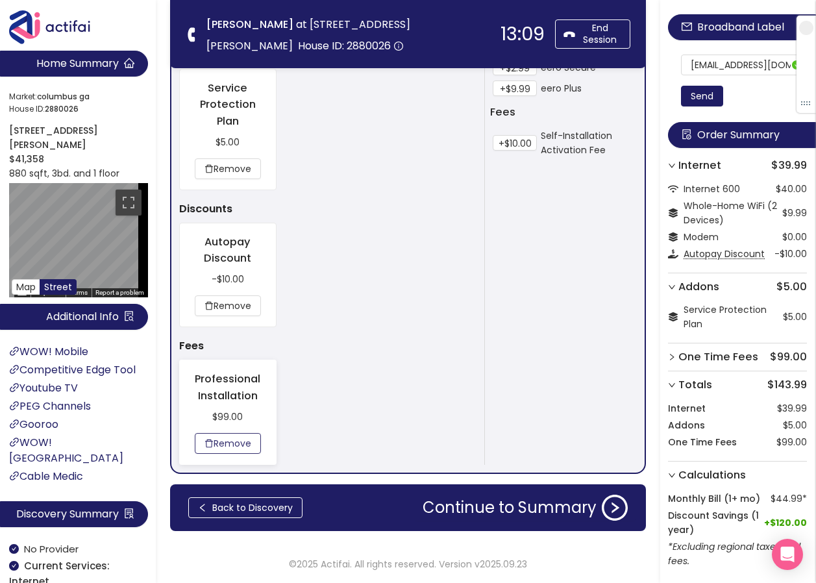
click at [245, 440] on button "Remove" at bounding box center [228, 443] width 66 height 21
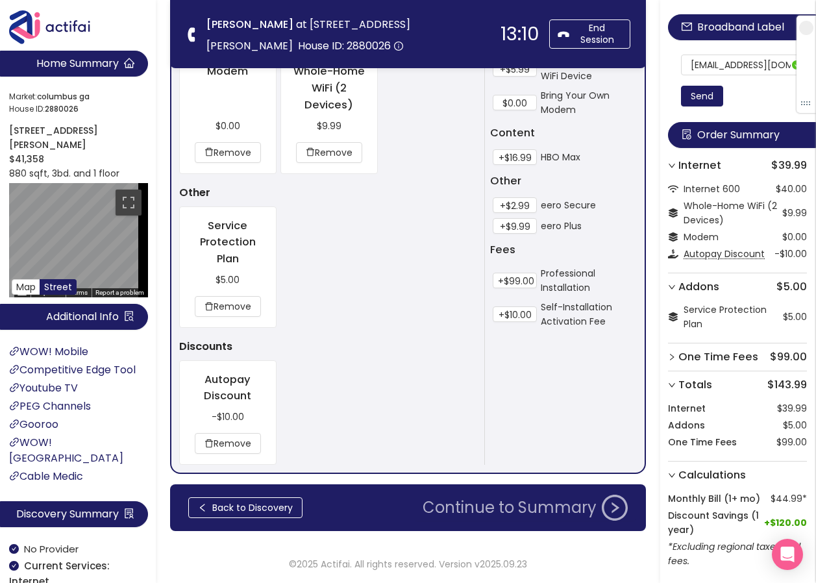
click at [543, 510] on button "Continue to Summary" at bounding box center [525, 508] width 221 height 26
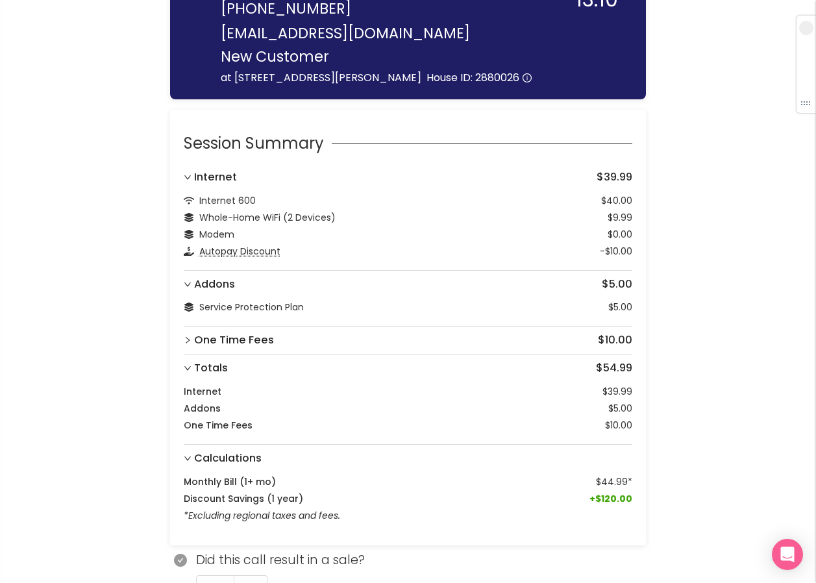
scroll to position [86, 0]
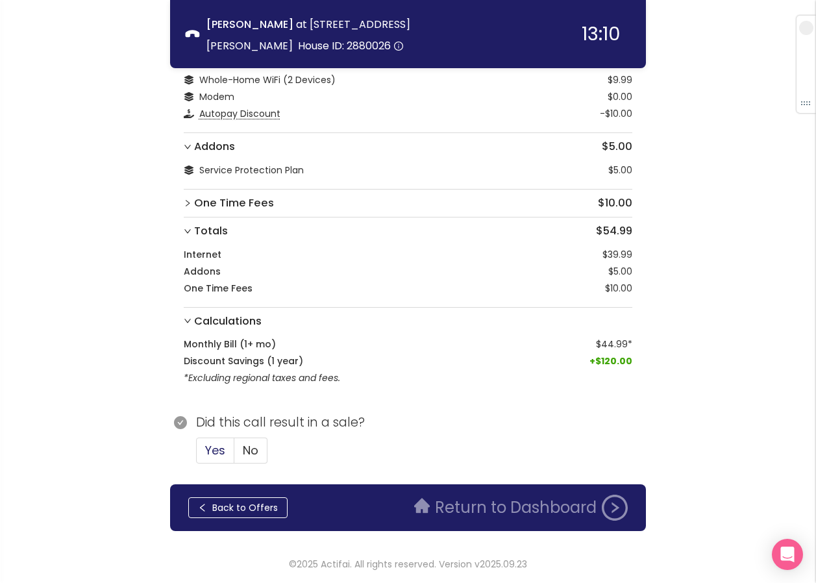
click at [210, 452] on span "Yes" at bounding box center [215, 450] width 20 height 16
click at [197, 454] on input "Yes" at bounding box center [197, 454] width 0 height 0
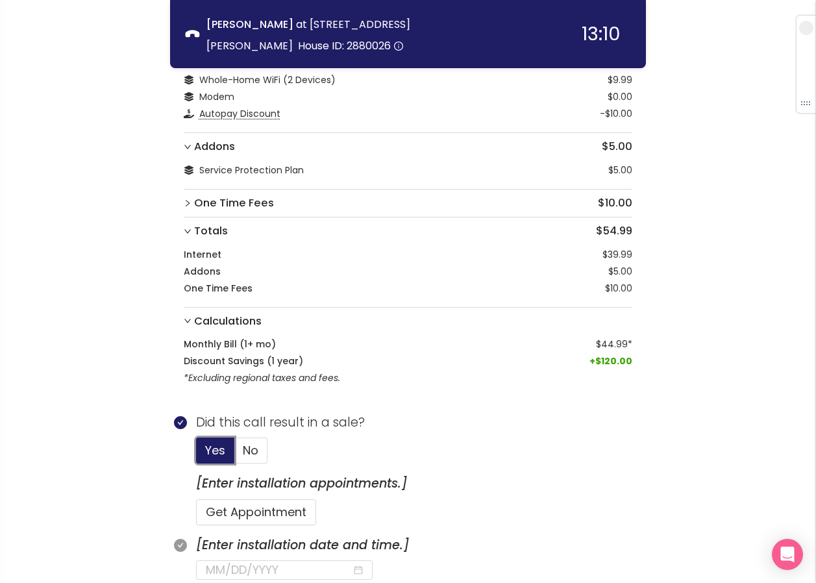
scroll to position [410, 0]
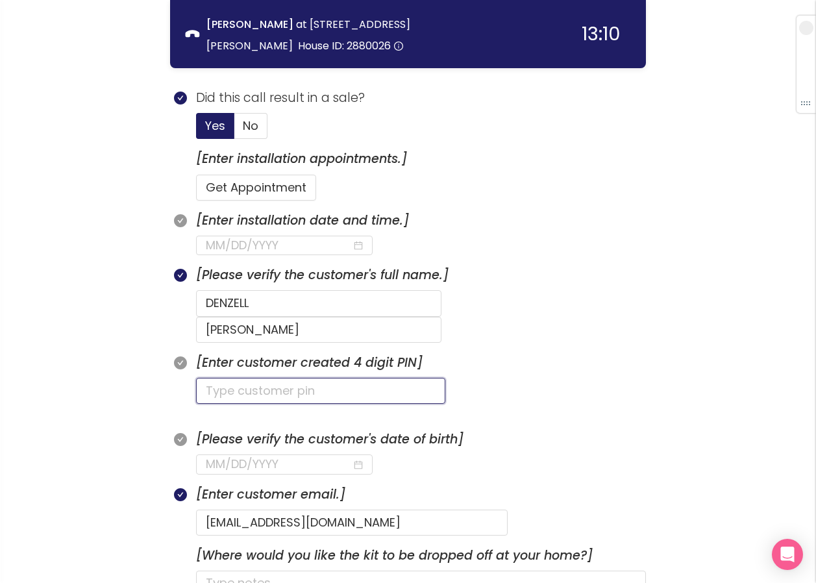
click at [356, 378] on input "text" at bounding box center [320, 391] width 249 height 26
type input "2800"
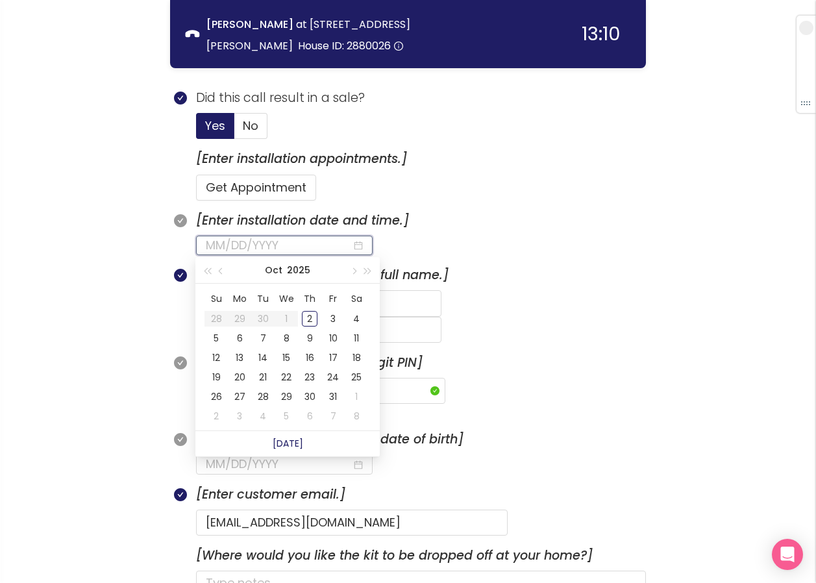
click at [282, 245] on input at bounding box center [279, 245] width 146 height 18
type input "[DATE]"
click at [309, 323] on div "2" at bounding box center [310, 319] width 16 height 16
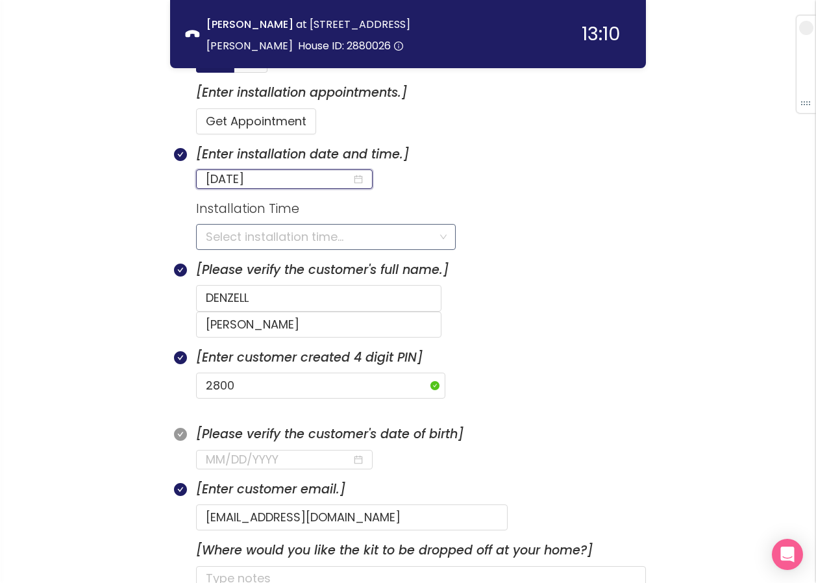
scroll to position [540, 0]
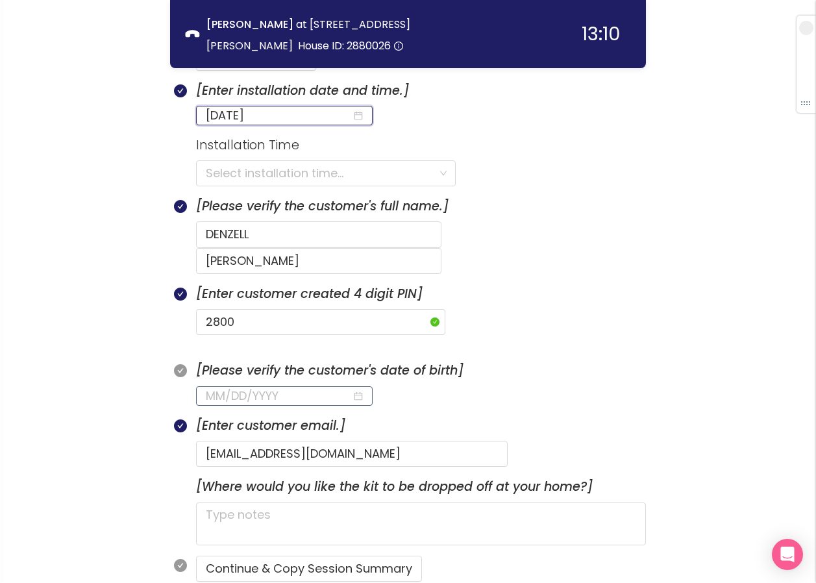
click at [237, 387] on input at bounding box center [279, 396] width 146 height 18
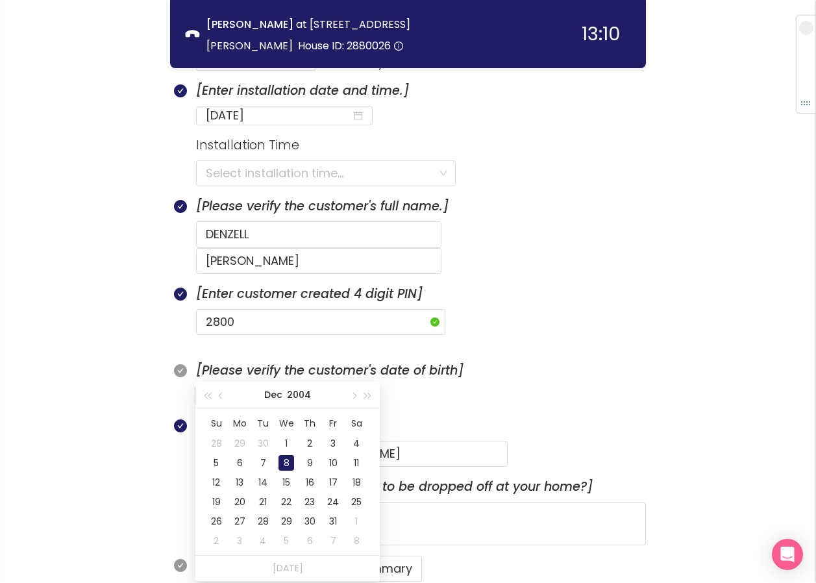
click at [282, 461] on div "8" at bounding box center [286, 463] width 16 height 16
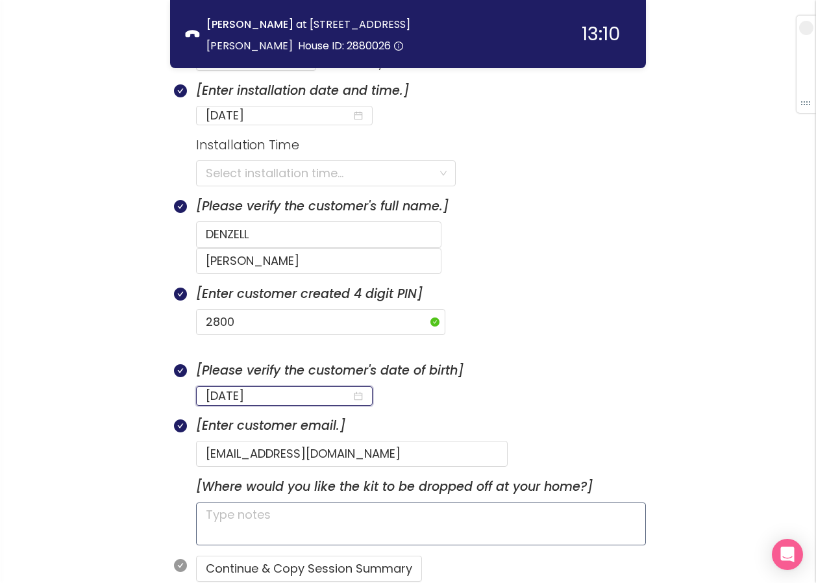
type input "[DATE]"
click at [341, 502] on textarea at bounding box center [421, 523] width 450 height 43
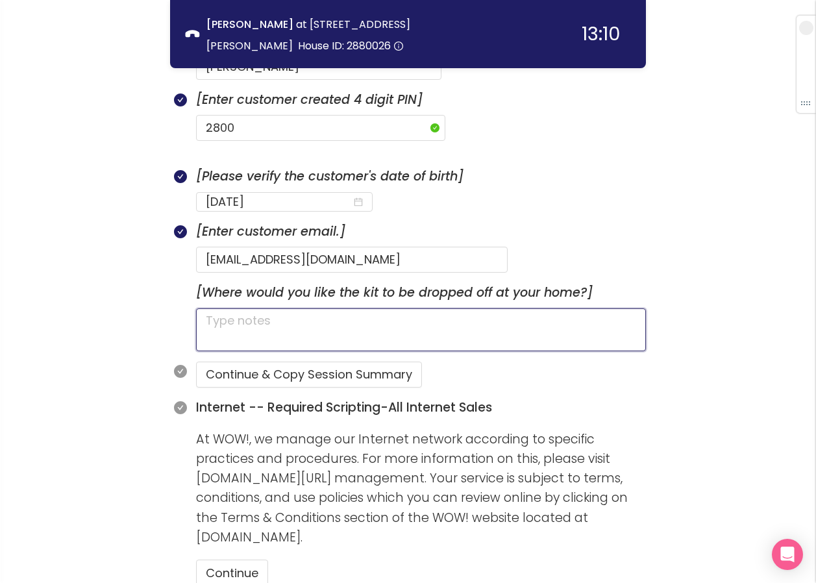
scroll to position [735, 0]
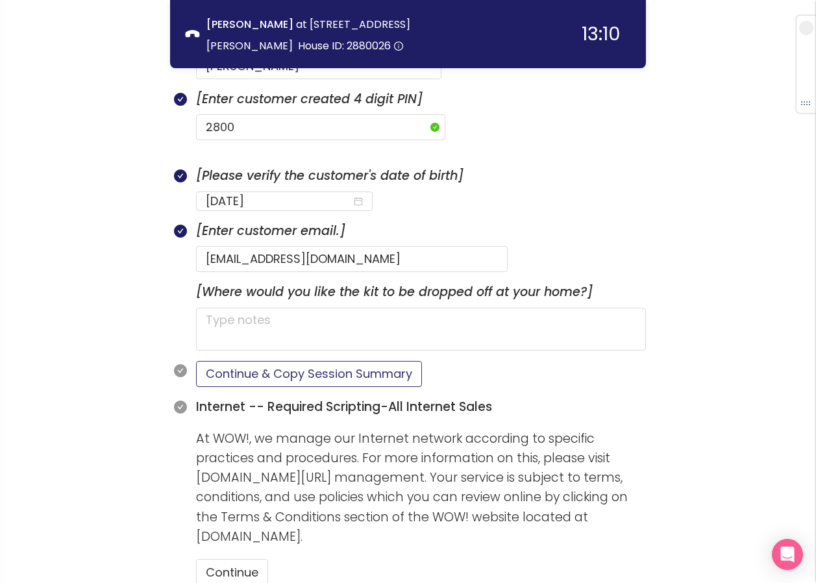
click at [281, 361] on button "Continue & Copy Session Summary" at bounding box center [309, 374] width 226 height 26
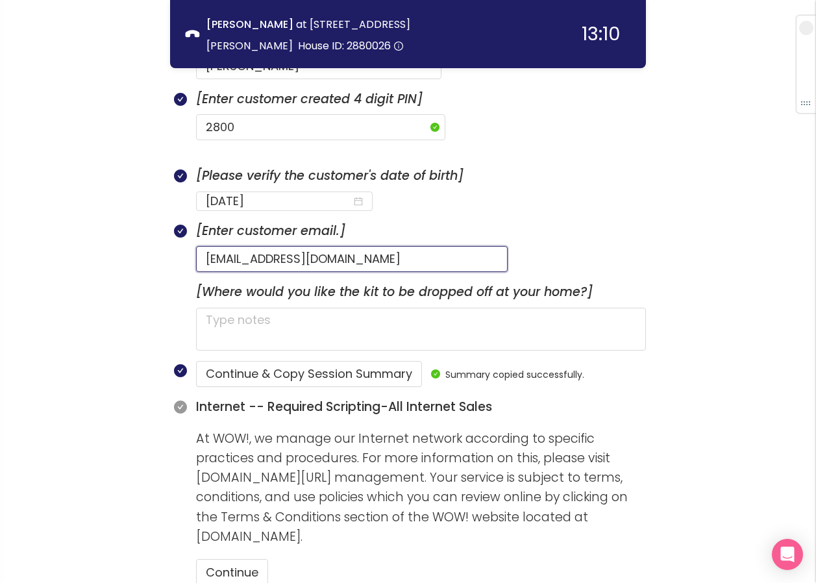
drag, startPoint x: 375, startPoint y: 236, endPoint x: 192, endPoint y: 234, distance: 183.1
click at [192, 234] on div "[Enter customer email.] [EMAIL_ADDRESS][DOMAIN_NAME]" at bounding box center [408, 251] width 476 height 61
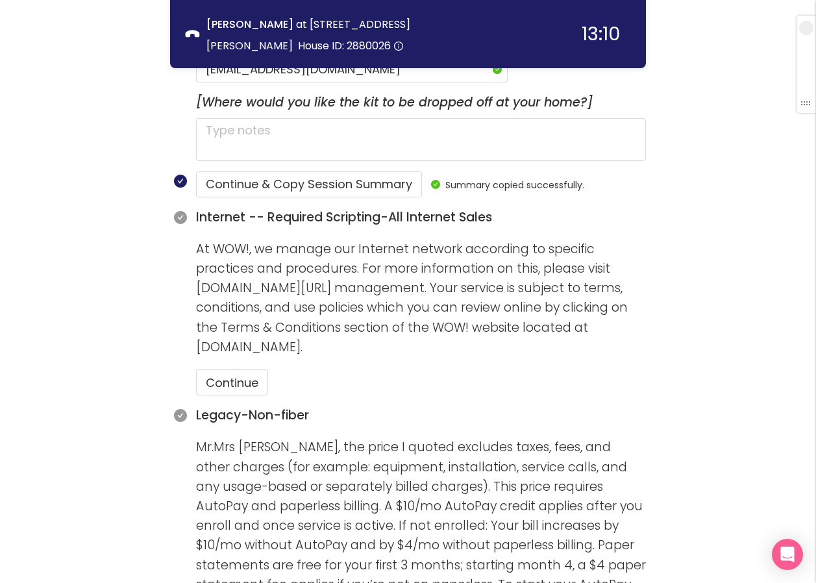
scroll to position [995, 0]
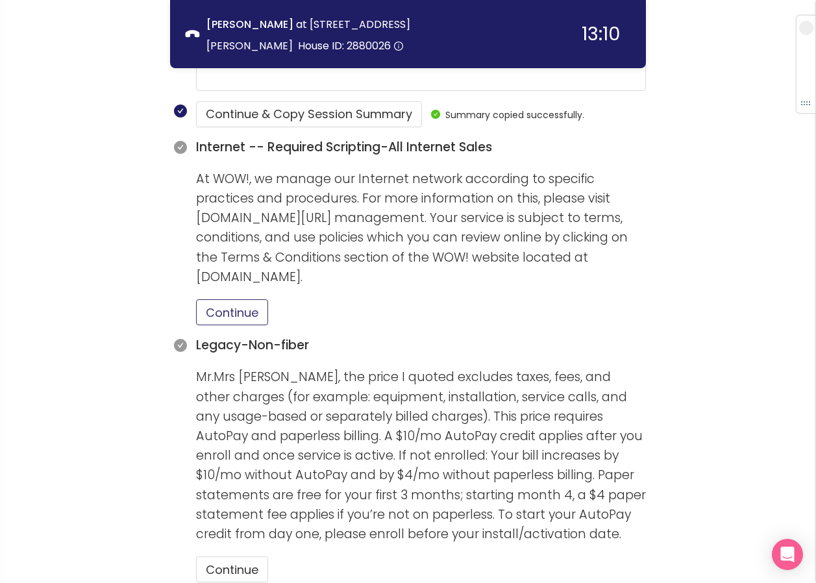
click at [260, 299] on button "Continue" at bounding box center [232, 312] width 72 height 26
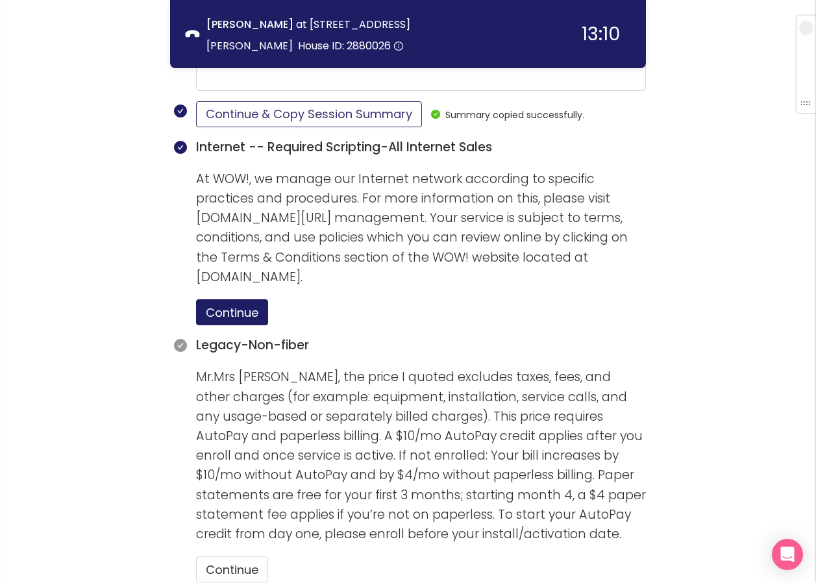
click at [311, 101] on button "Continue & Copy Session Summary" at bounding box center [309, 114] width 226 height 26
click at [232, 556] on button "Continue" at bounding box center [232, 569] width 72 height 26
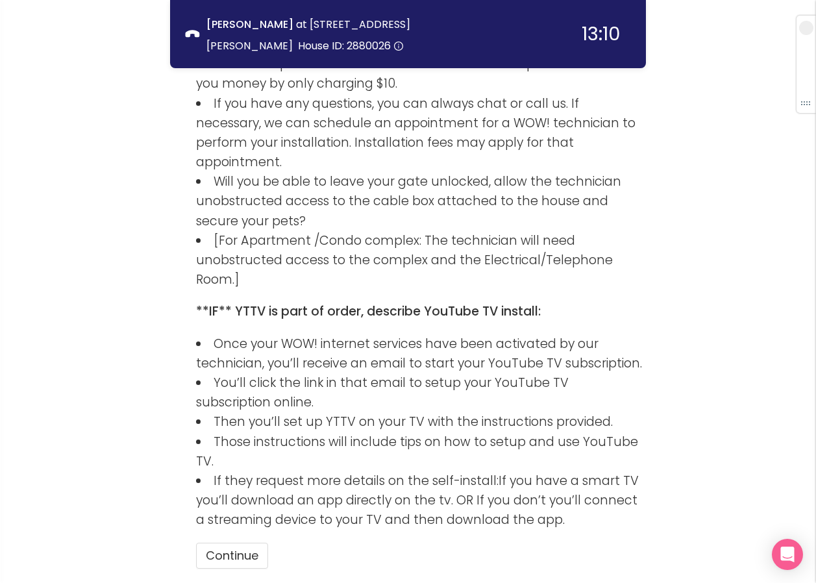
scroll to position [1852, 0]
click at [240, 542] on button "Continue" at bounding box center [232, 555] width 72 height 26
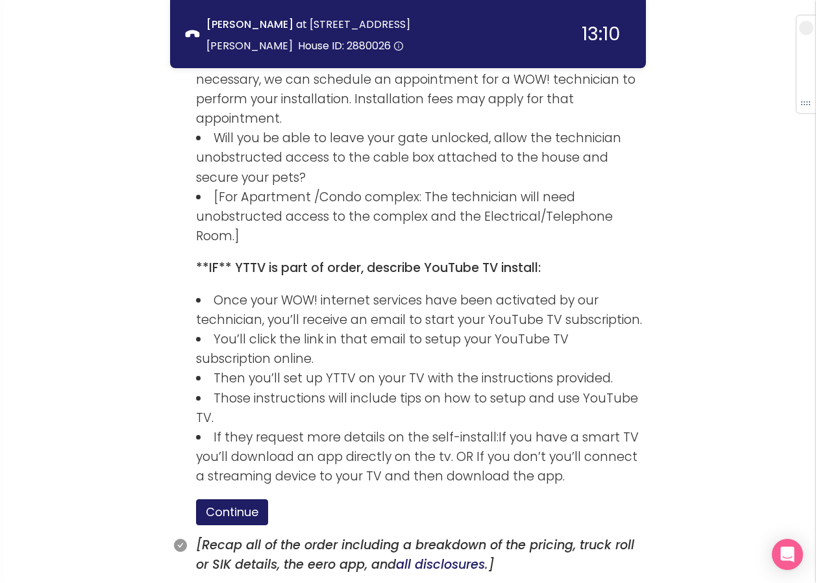
scroll to position [1940, 0]
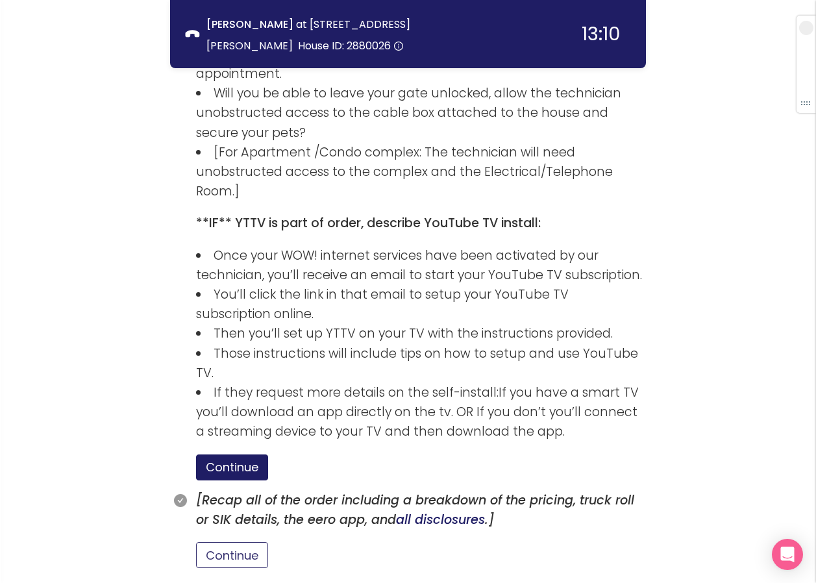
click at [253, 542] on button "Continue" at bounding box center [232, 555] width 72 height 26
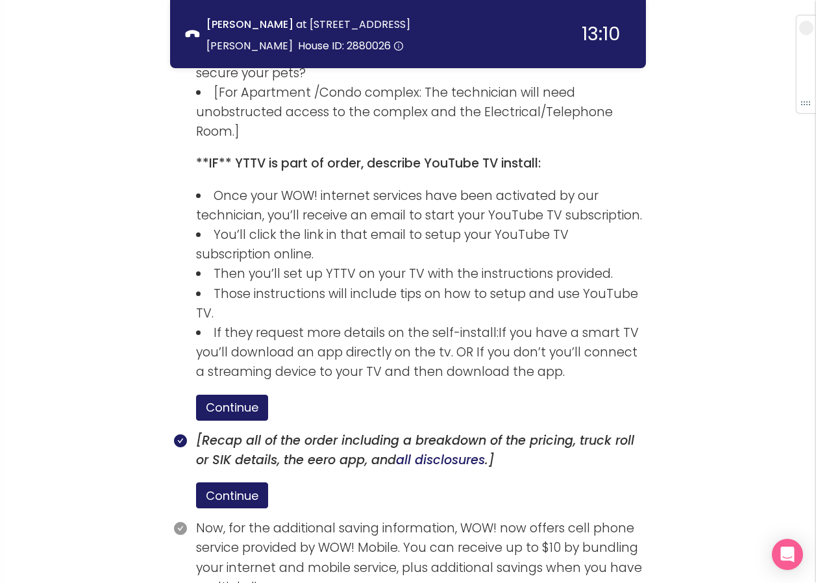
scroll to position [2060, 0]
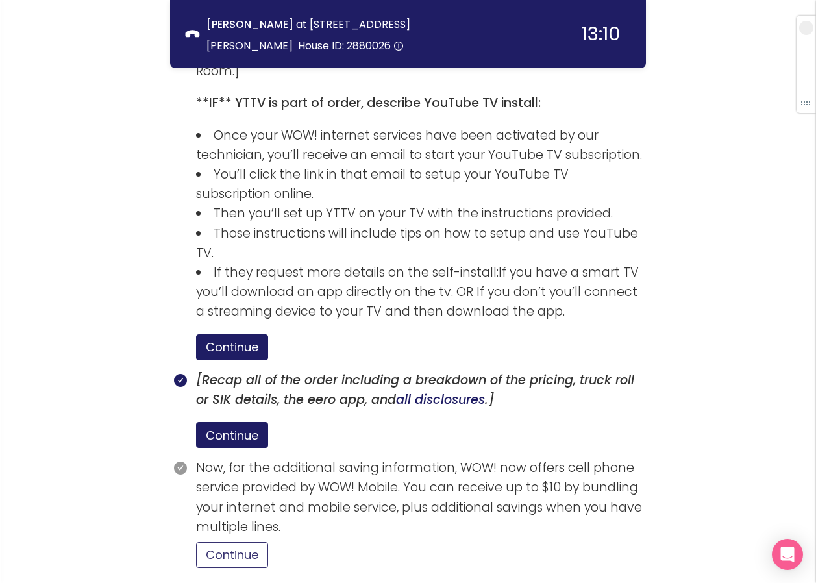
click at [262, 542] on button "Continue" at bounding box center [232, 555] width 72 height 26
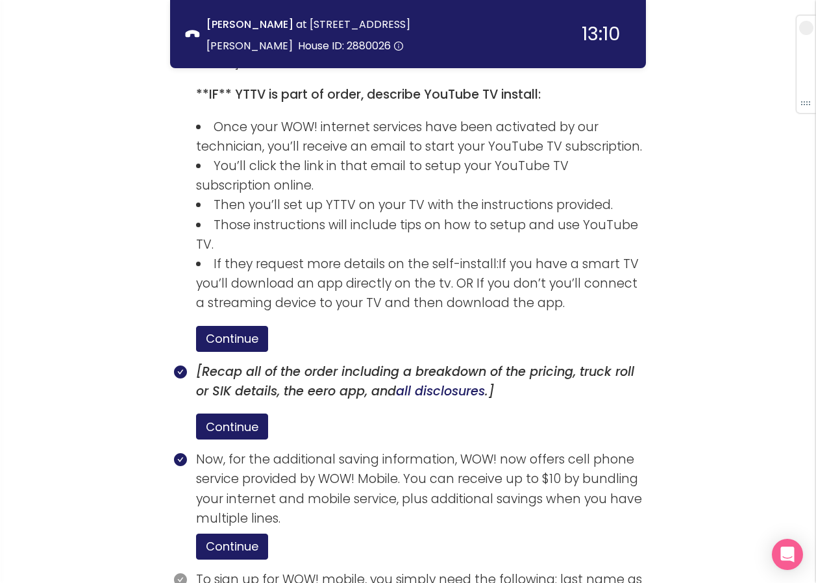
scroll to position [2180, 0]
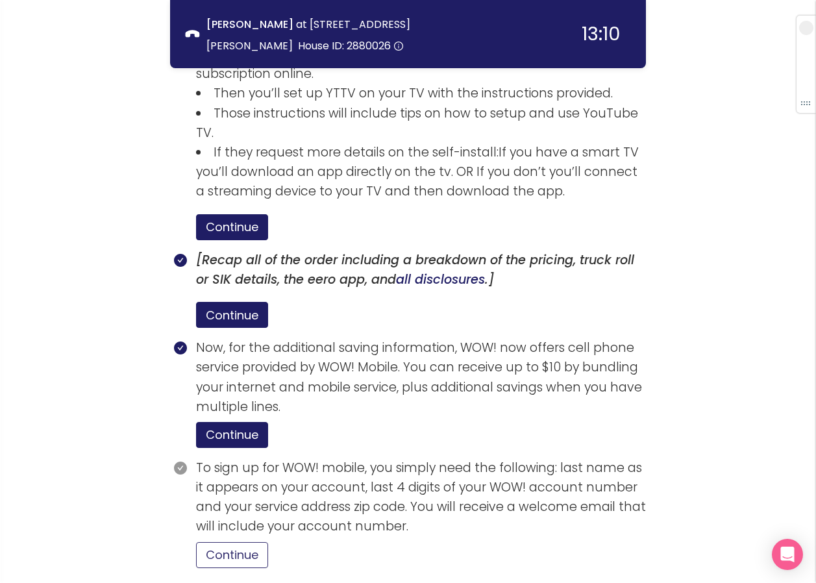
drag, startPoint x: 245, startPoint y: 449, endPoint x: 348, endPoint y: 465, distance: 104.6
click at [244, 542] on button "Continue" at bounding box center [232, 555] width 72 height 26
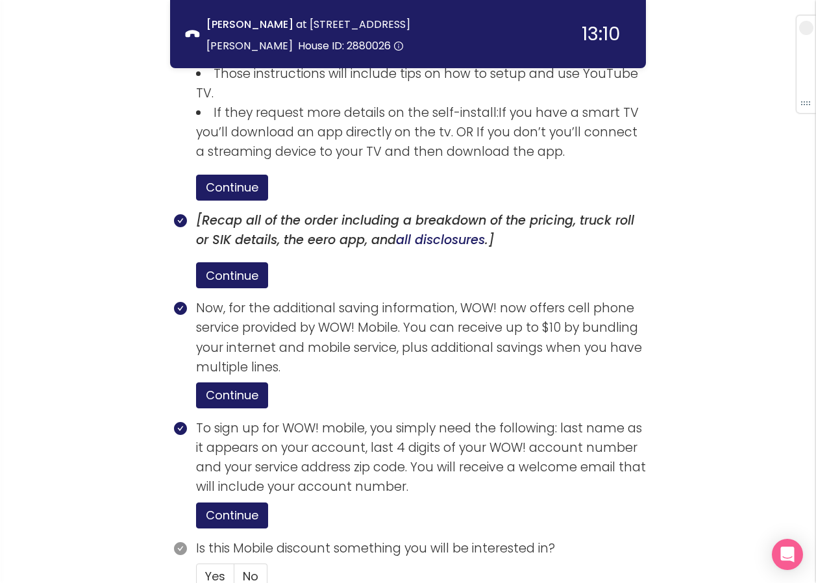
scroll to position [2241, 0]
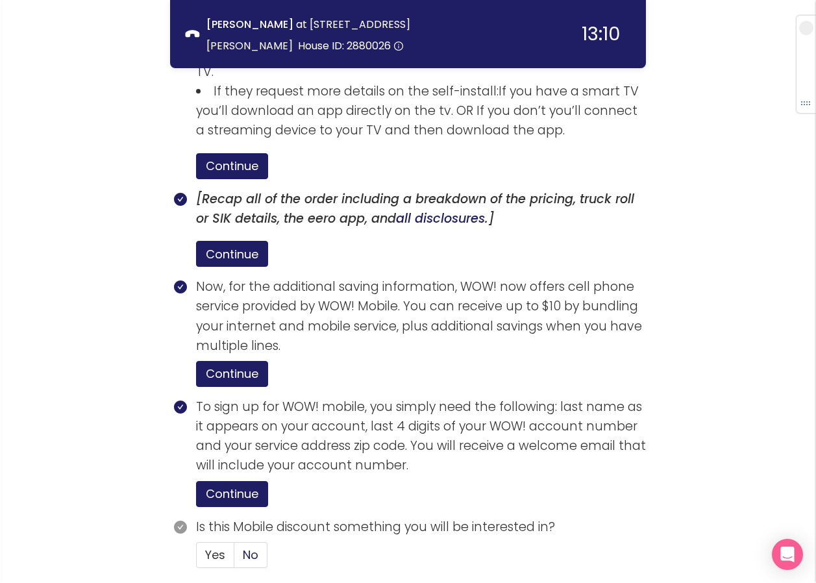
click at [246, 547] on span "No" at bounding box center [251, 555] width 16 height 16
click at [234, 559] on input "No" at bounding box center [234, 559] width 0 height 0
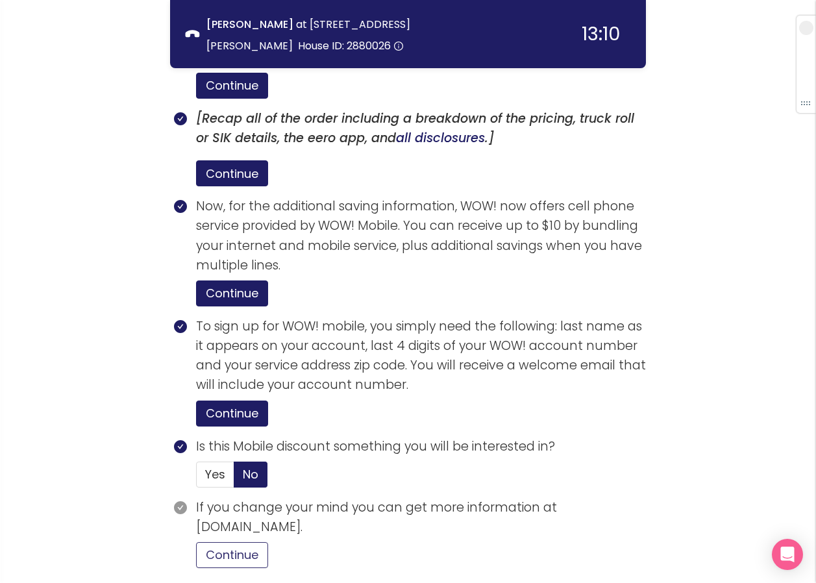
click at [257, 542] on button "Continue" at bounding box center [232, 555] width 72 height 26
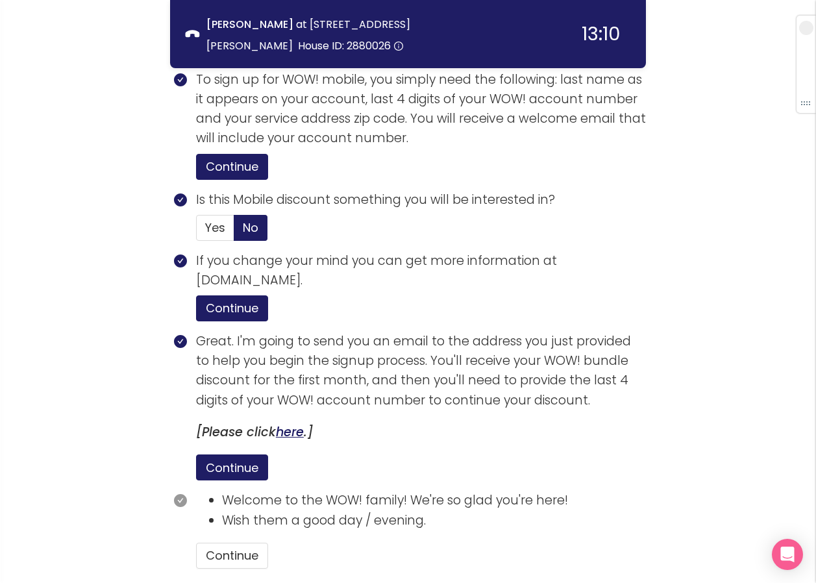
scroll to position [2569, 0]
click at [241, 542] on button "Continue" at bounding box center [232, 555] width 72 height 26
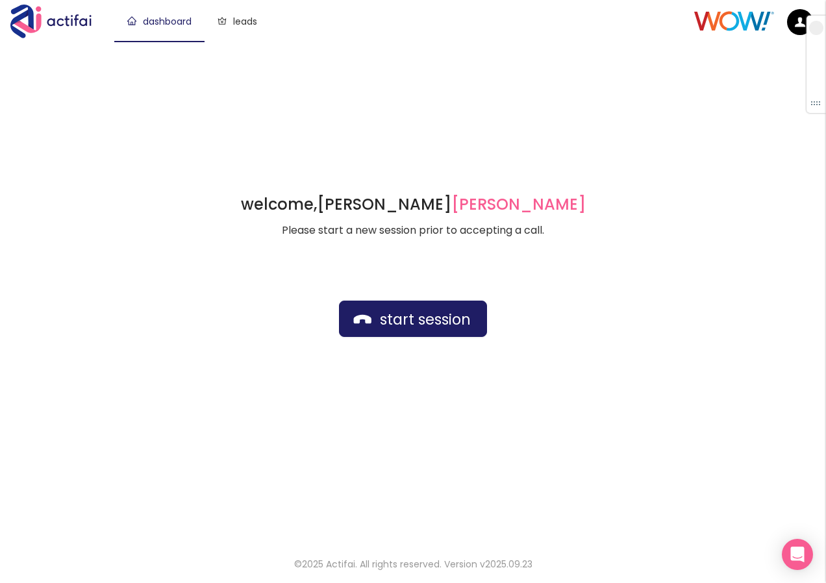
drag, startPoint x: 23, startPoint y: 101, endPoint x: 93, endPoint y: 73, distance: 75.2
click at [89, 74] on div "welcome, [PERSON_NAME] german Please start a new session prior to accepting a c…" at bounding box center [413, 292] width 826 height 500
